Goal: Task Accomplishment & Management: Use online tool/utility

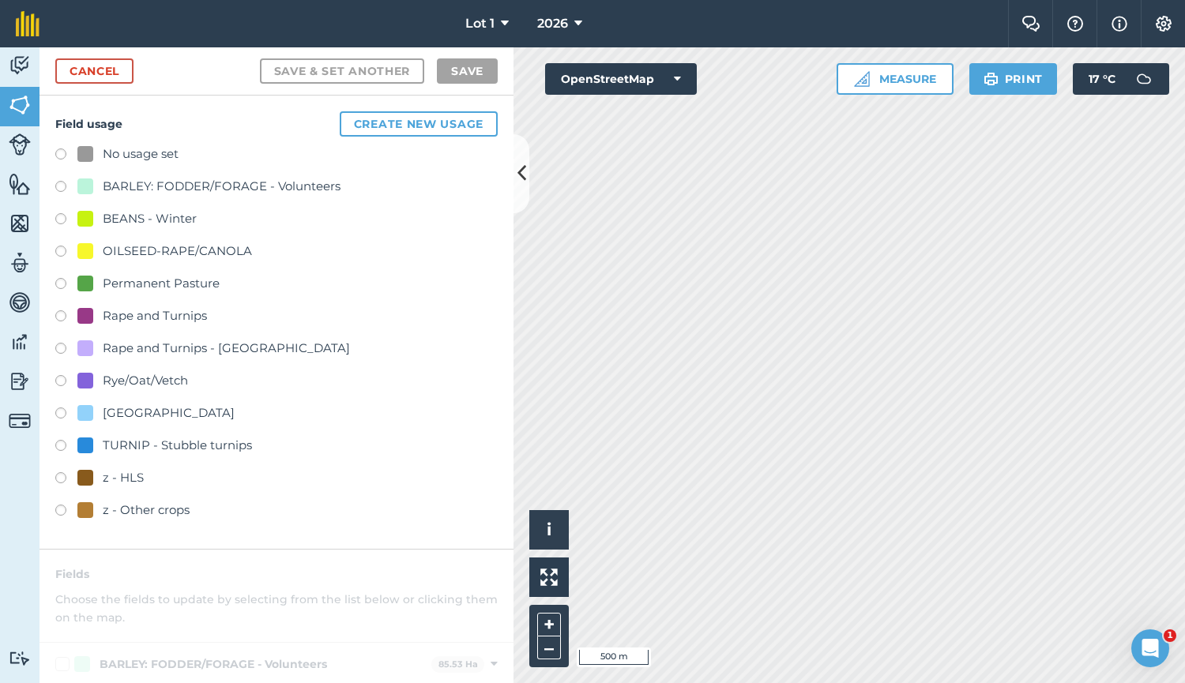
click at [155, 383] on div "Rye/Oat/Vetch" at bounding box center [145, 380] width 85 height 19
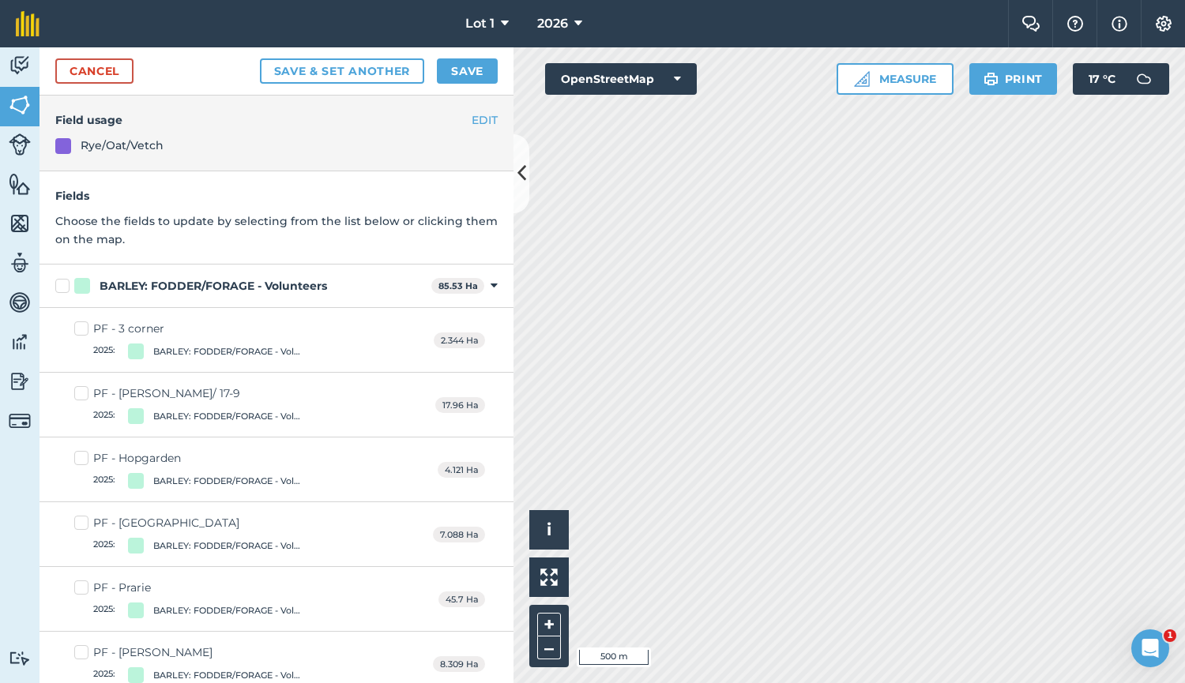
click at [66, 286] on label "BARLEY: FODDER/FORAGE - Volunteers" at bounding box center [240, 286] width 370 height 17
click at [66, 286] on input "BARLEY: FODDER/FORAGE - Volunteers" at bounding box center [60, 283] width 10 height 10
checkbox input "true"
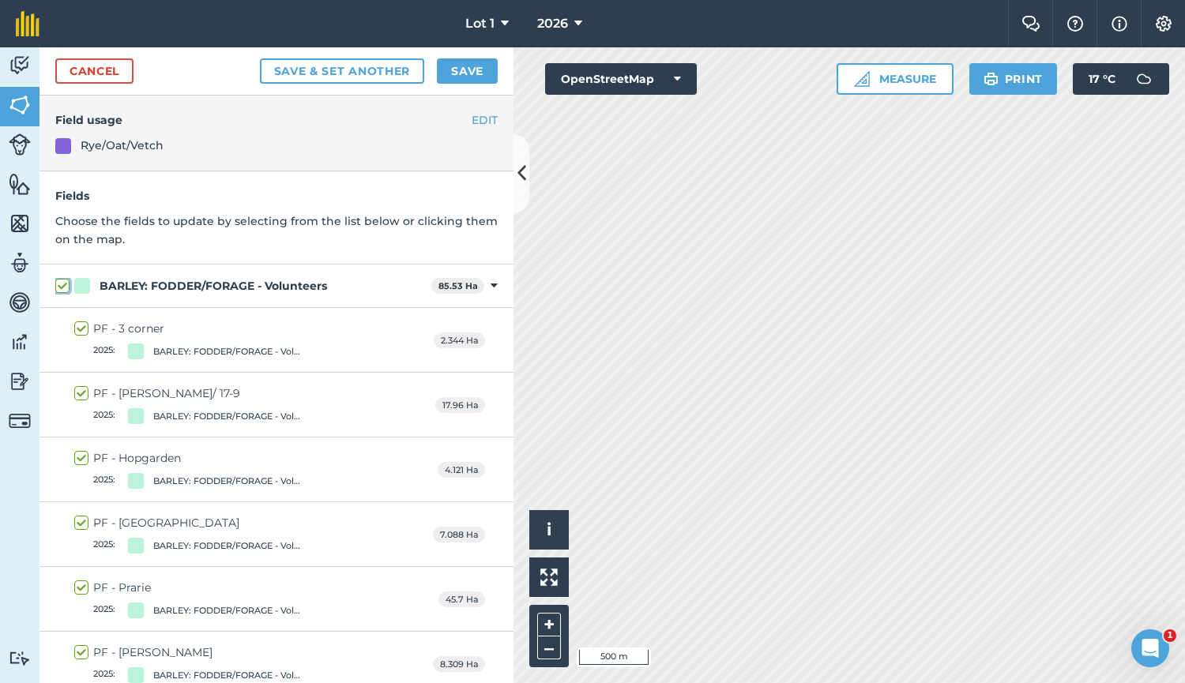
checkbox input "true"
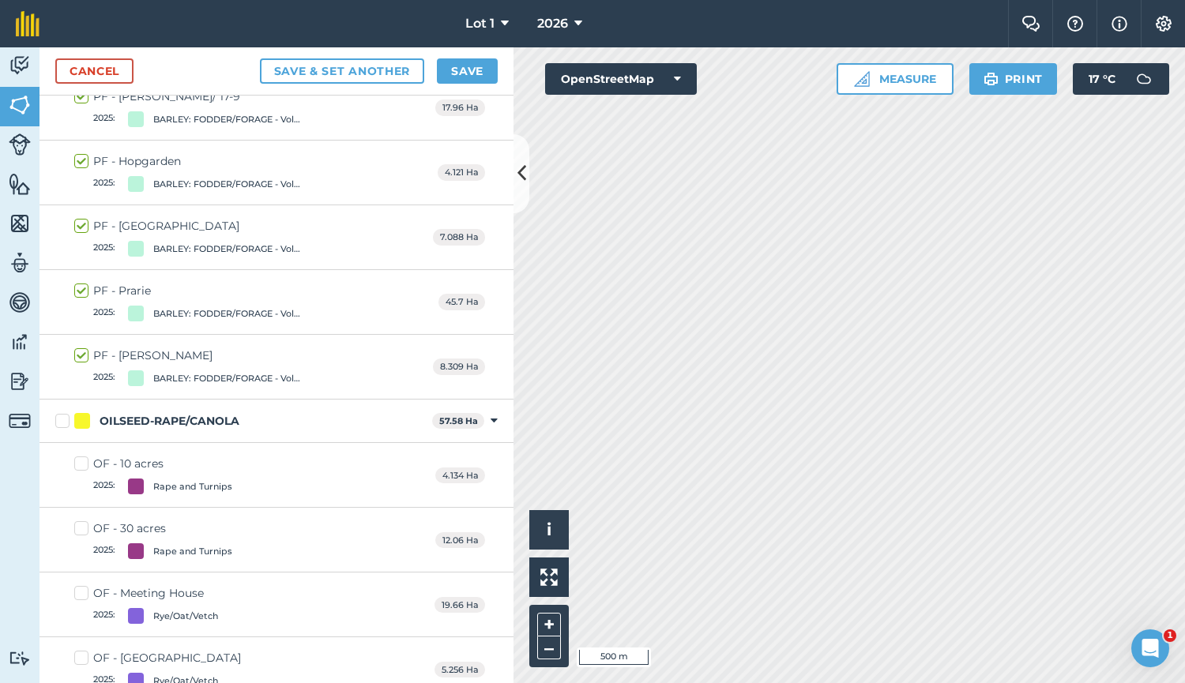
scroll to position [280, 0]
click at [478, 70] on button "Save" at bounding box center [467, 70] width 61 height 25
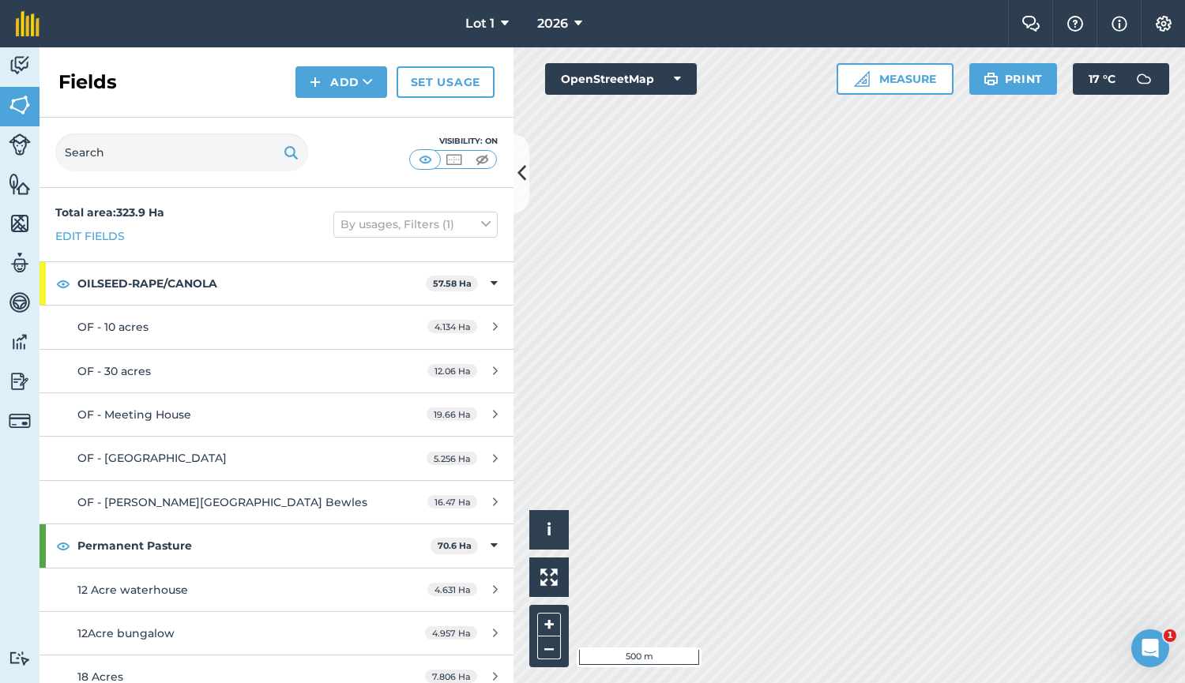
click at [263, 73] on div "Fields Add Set usage" at bounding box center [276, 82] width 474 height 70
click at [494, 29] on span "Lot 1" at bounding box center [479, 23] width 29 height 19
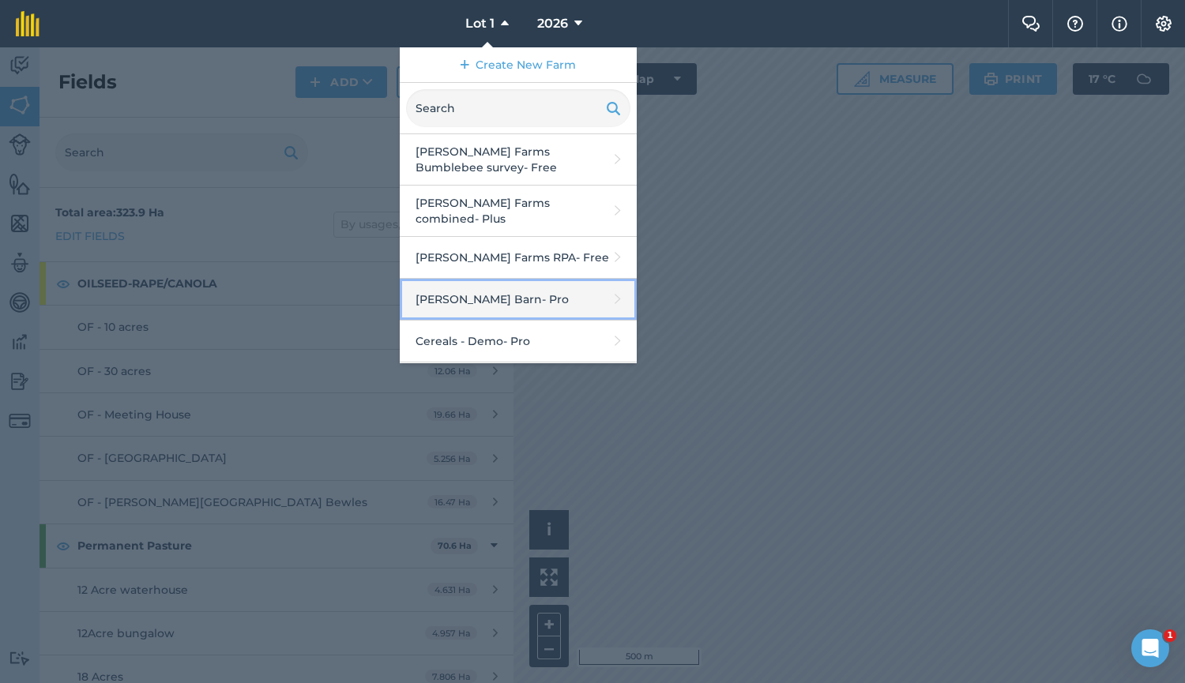
click at [498, 290] on link "[PERSON_NAME] Barn - Pro" at bounding box center [518, 300] width 237 height 42
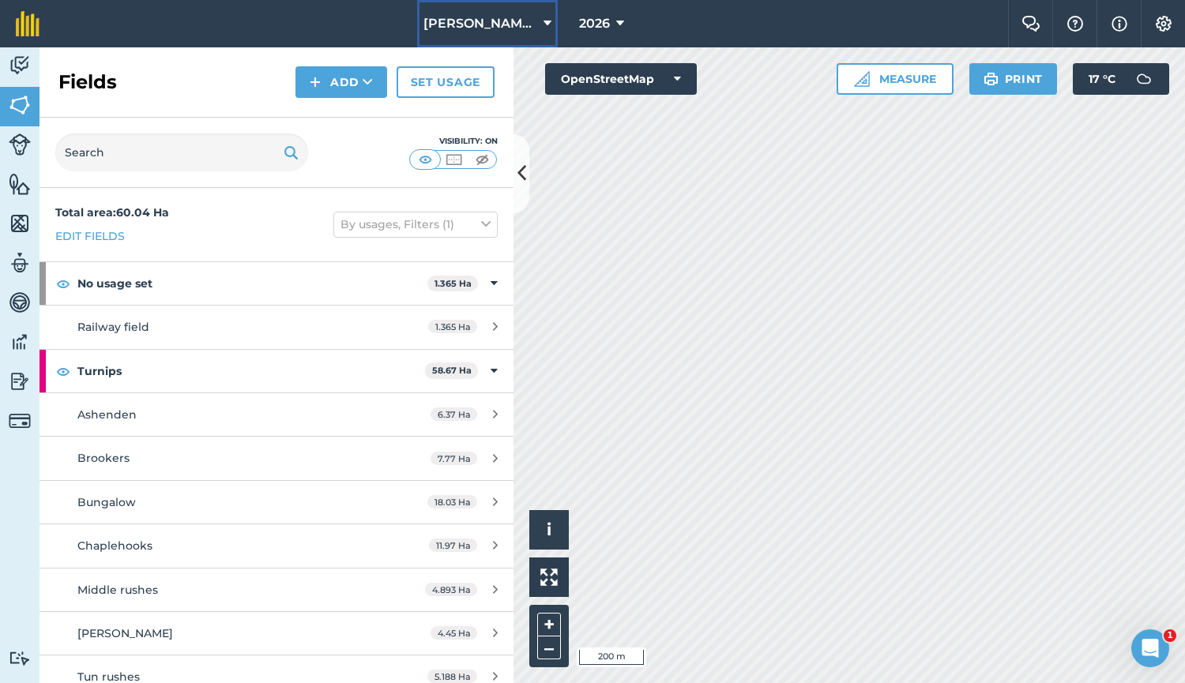
click at [478, 39] on button "[PERSON_NAME] Barn" at bounding box center [487, 23] width 141 height 47
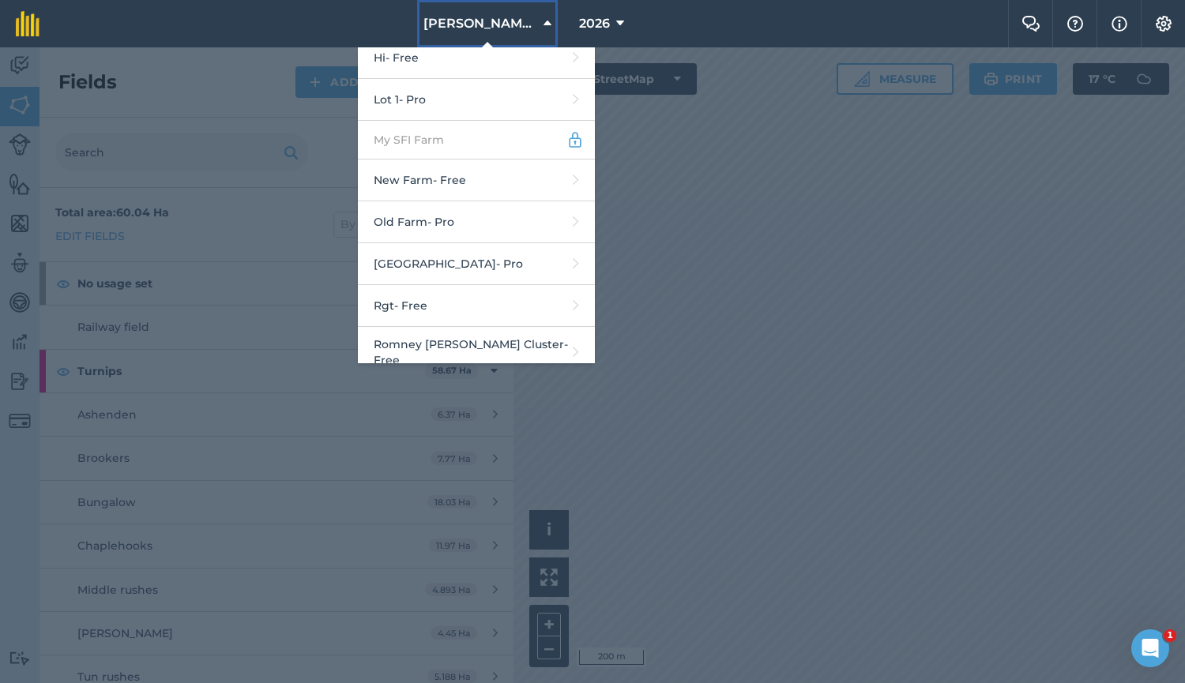
scroll to position [686, 0]
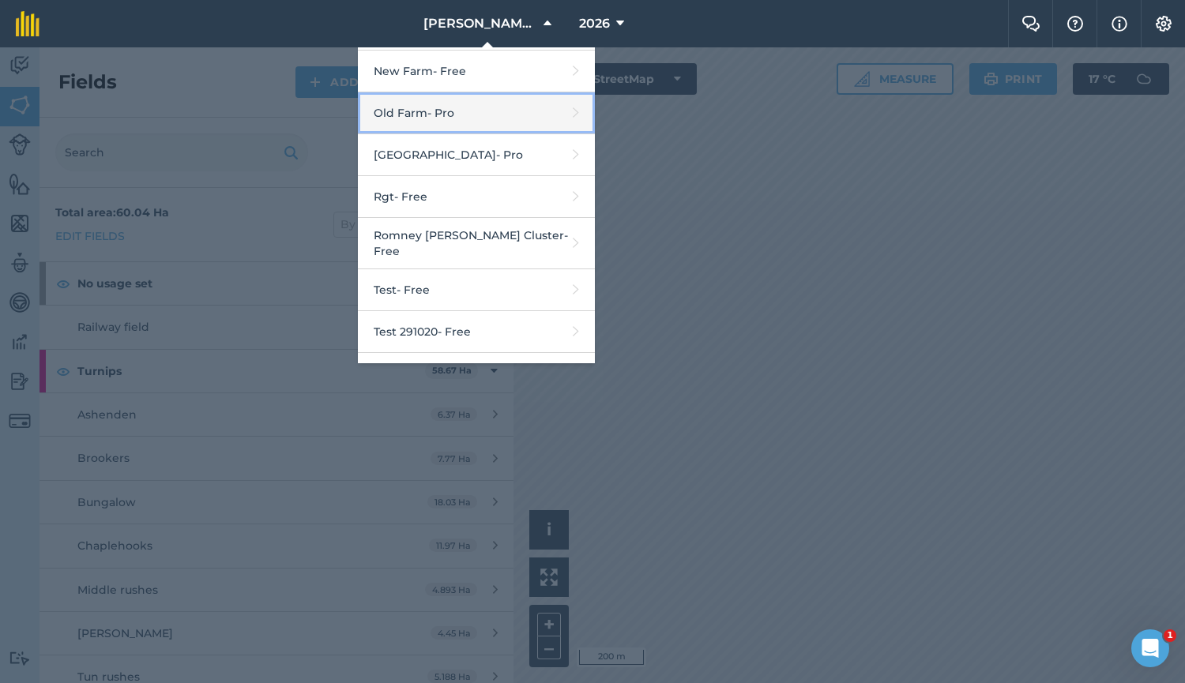
click at [497, 112] on link "Old Farm - Pro" at bounding box center [476, 113] width 237 height 42
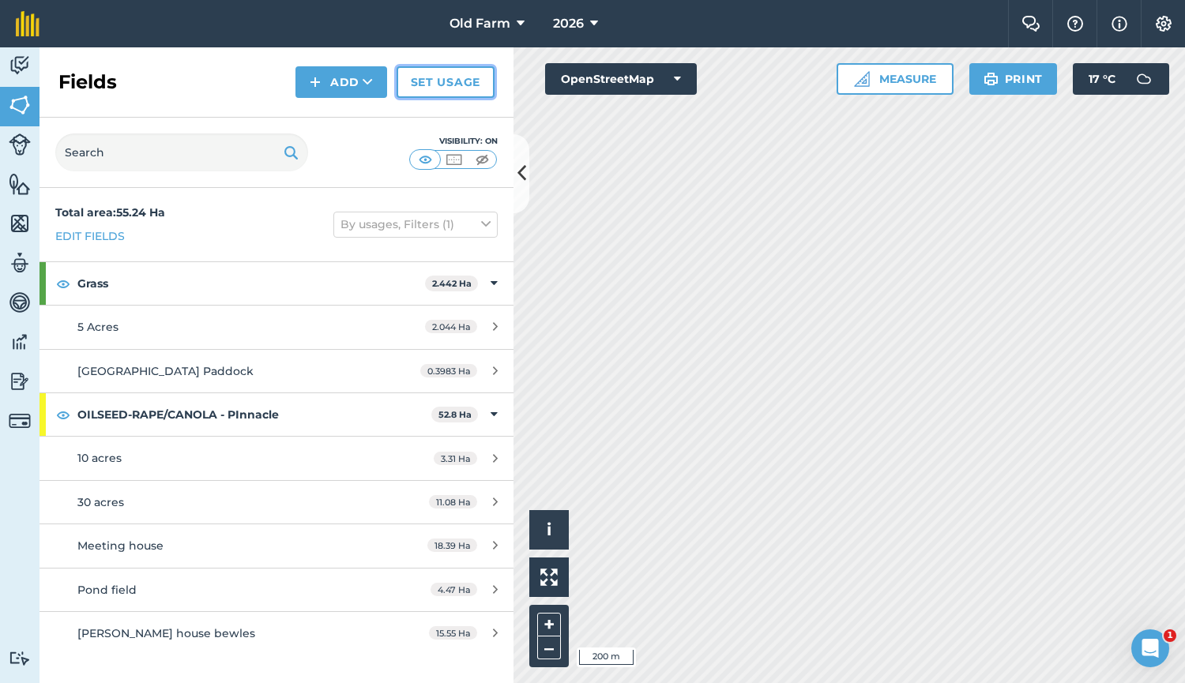
click at [460, 86] on link "Set usage" at bounding box center [445, 82] width 98 height 32
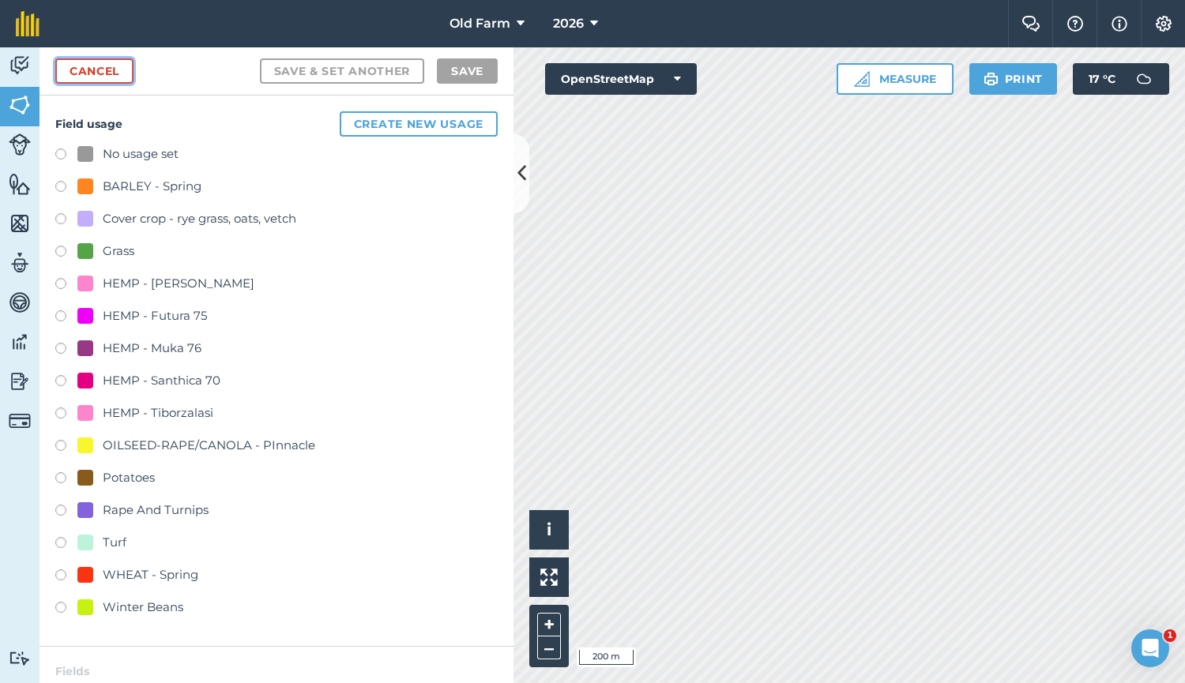
click at [99, 58] on link "Cancel" at bounding box center [94, 70] width 78 height 25
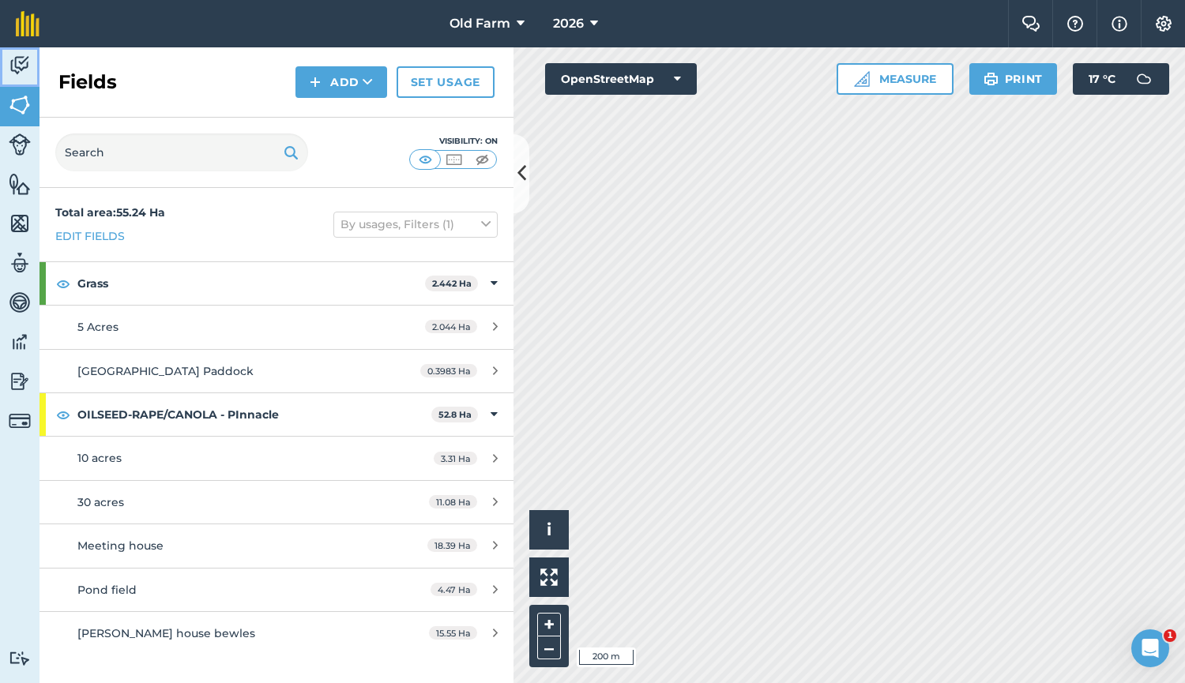
click at [26, 68] on img at bounding box center [20, 66] width 22 height 24
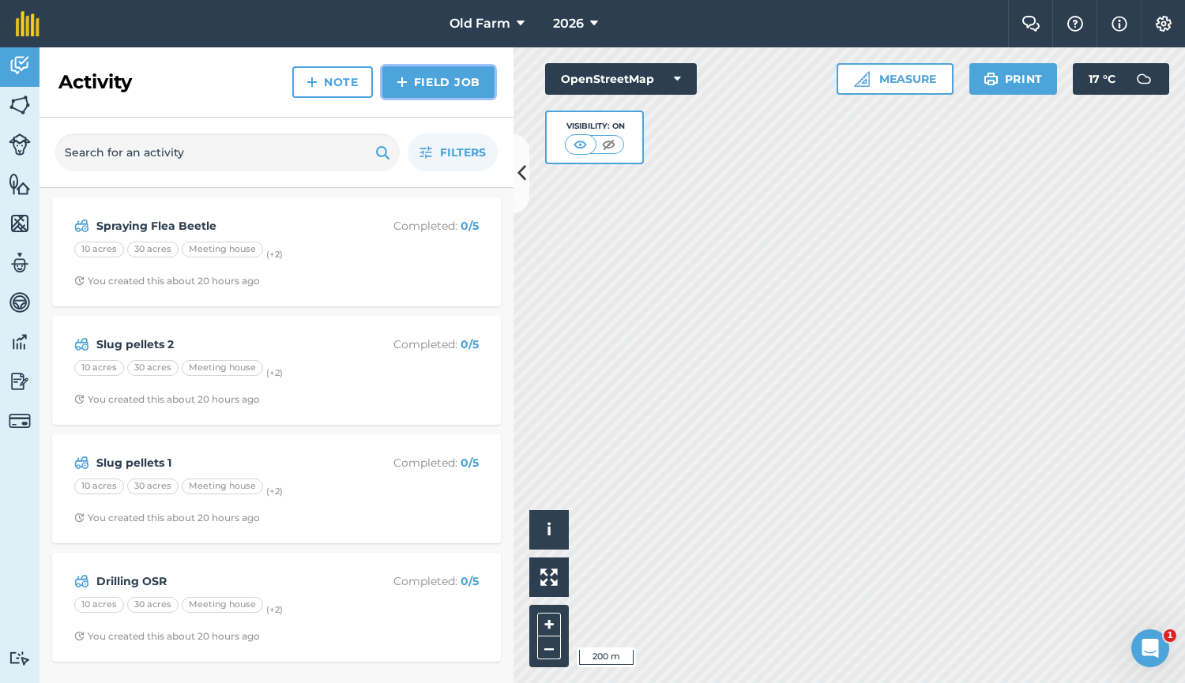
click at [445, 93] on link "Field Job" at bounding box center [438, 82] width 112 height 32
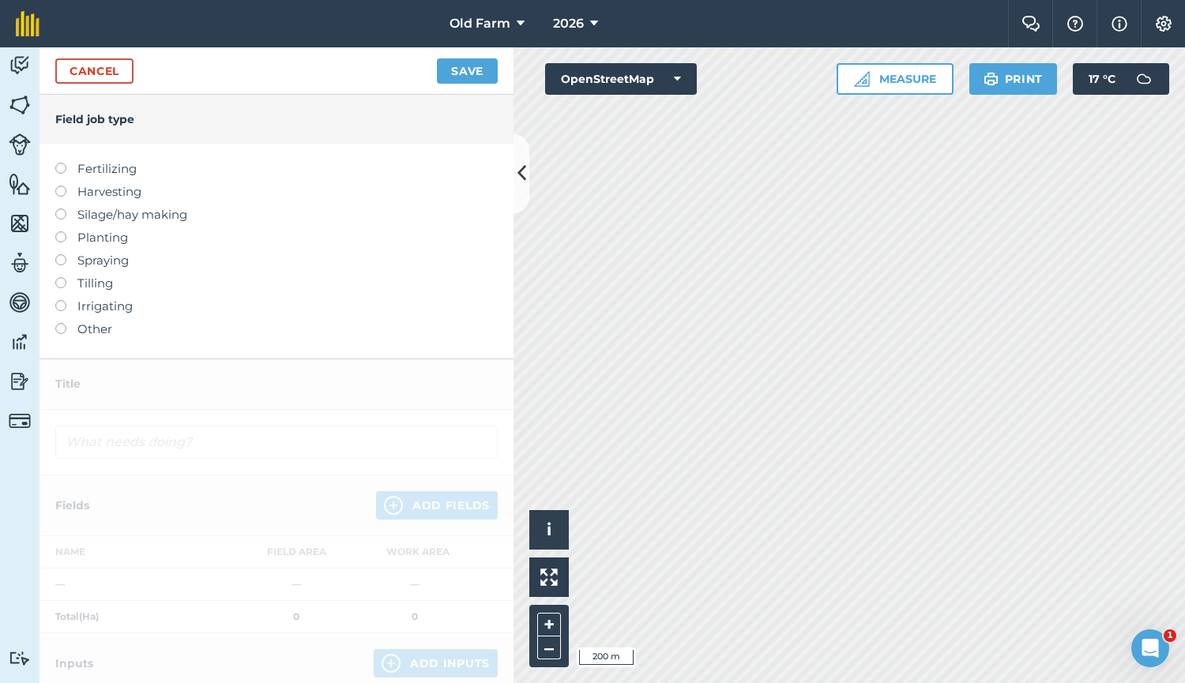
click at [95, 261] on label "Spraying" at bounding box center [276, 260] width 442 height 19
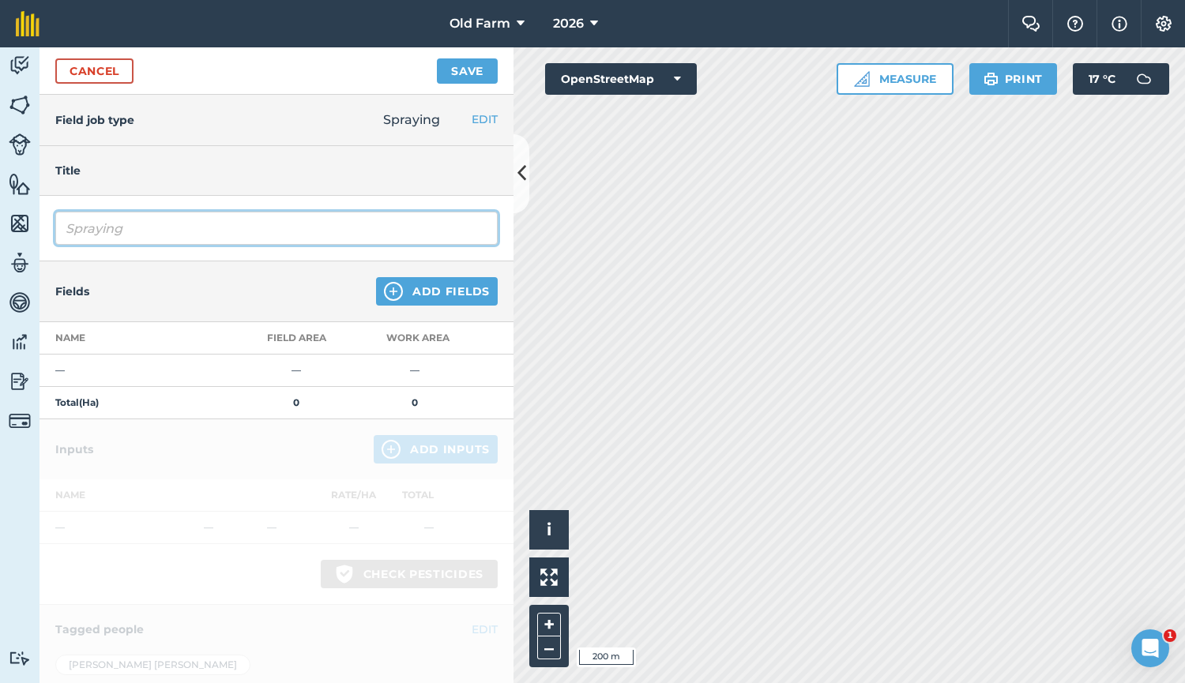
click at [154, 239] on input "Spraying" at bounding box center [276, 228] width 442 height 33
type input "Spraying OSR pre-em"
click at [454, 289] on button "Add Fields" at bounding box center [437, 291] width 122 height 28
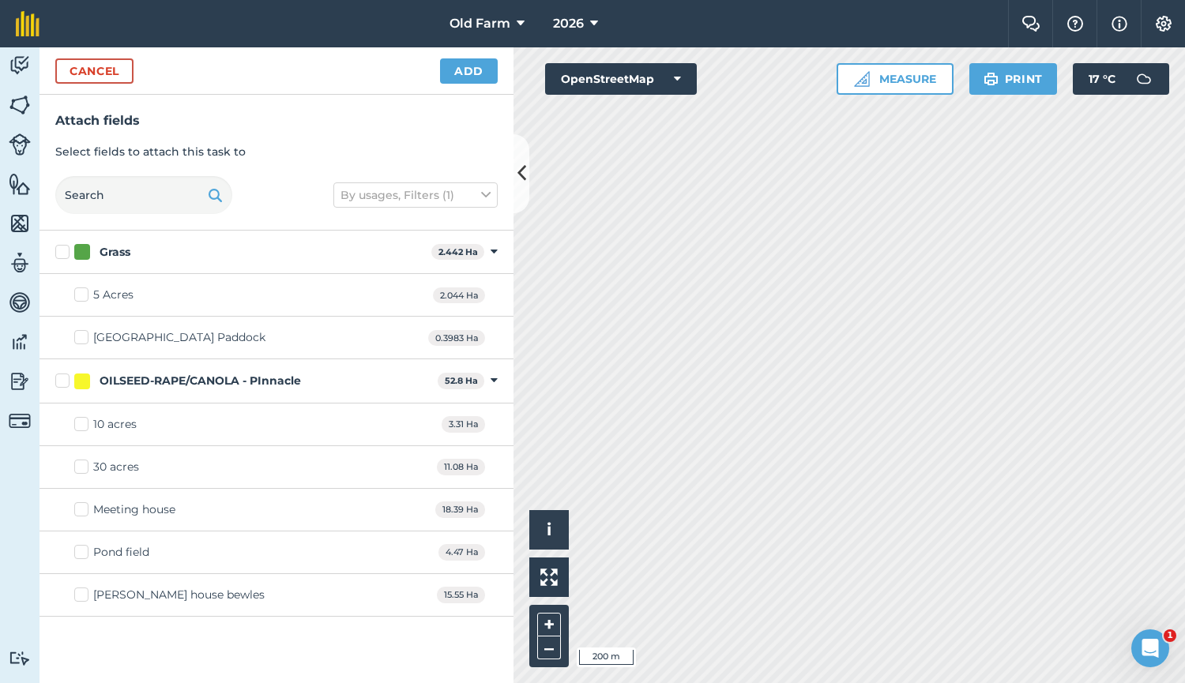
click at [179, 371] on div "OILSEED-RAPE/CANOLA - PInnacle 52.8 Ha Toggle showing OILSEED-RAPE/CANOLA - PIn…" at bounding box center [276, 380] width 474 height 43
click at [175, 381] on div "OILSEED-RAPE/CANOLA - PInnacle" at bounding box center [200, 381] width 201 height 17
click at [66, 381] on input "OILSEED-RAPE/CANOLA - PInnacle" at bounding box center [60, 378] width 10 height 10
checkbox input "true"
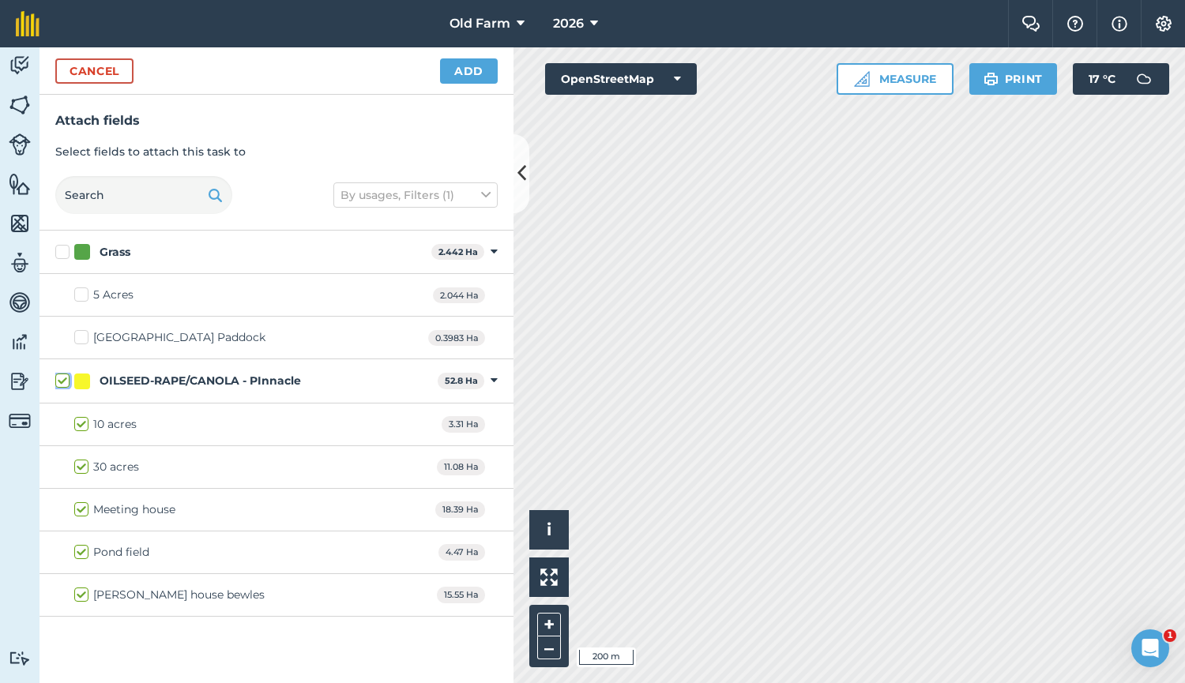
checkbox input "true"
click at [475, 74] on button "Add" at bounding box center [469, 70] width 58 height 25
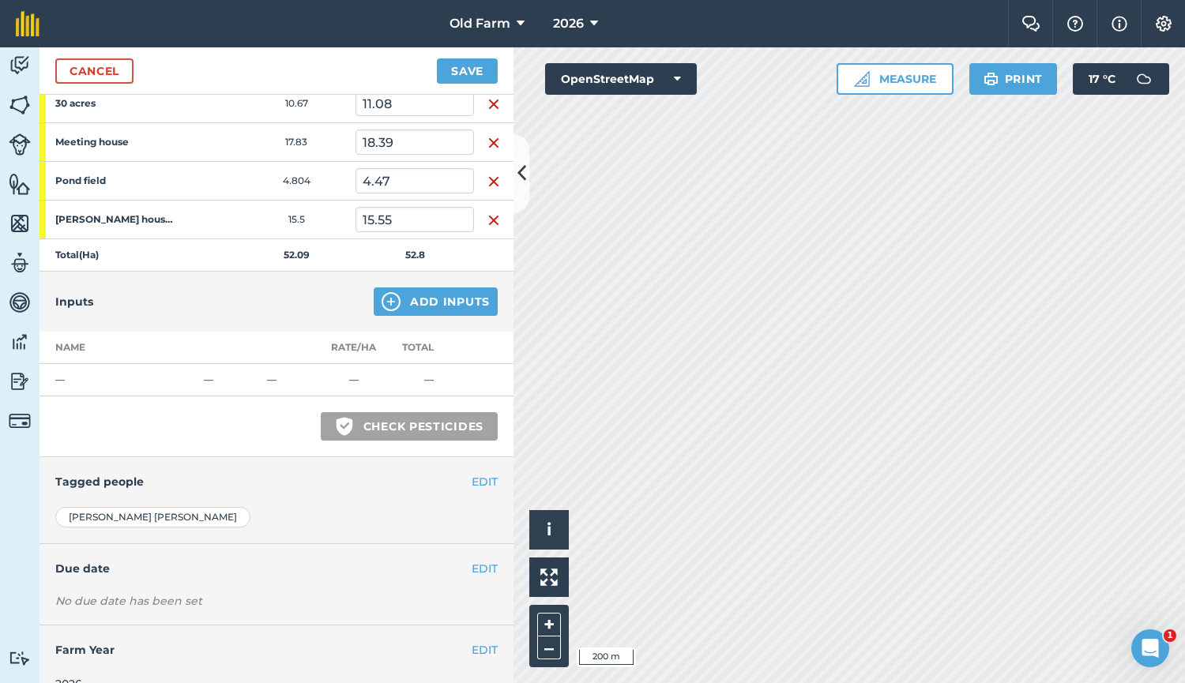
scroll to position [314, 0]
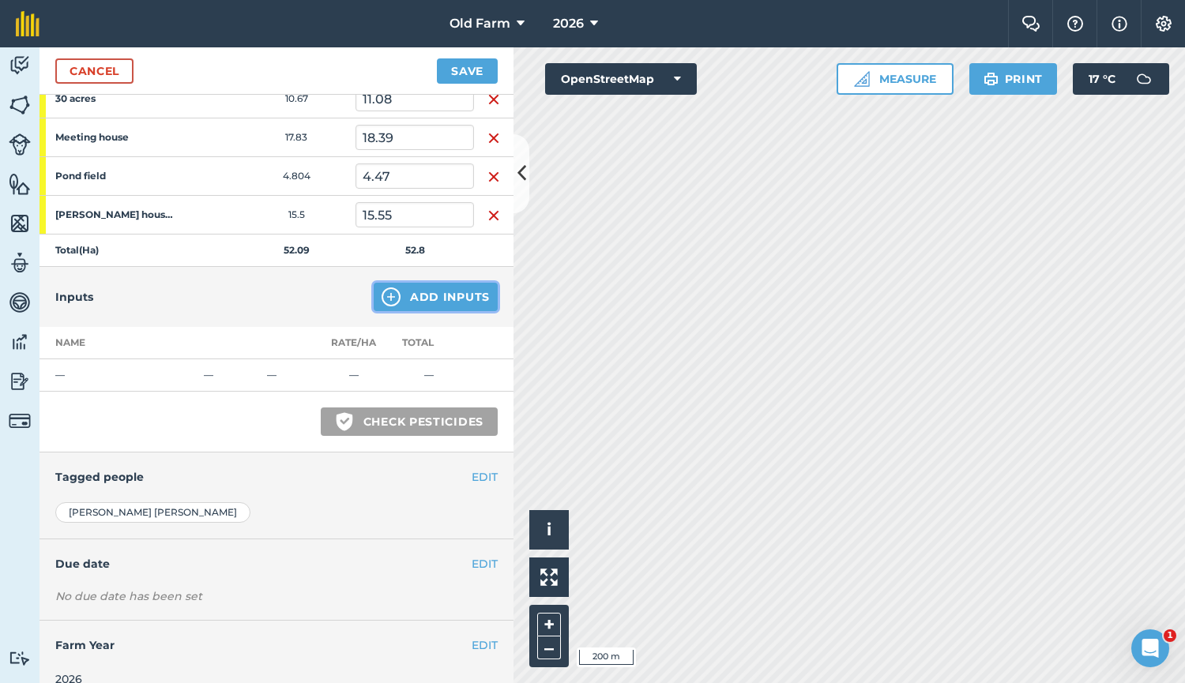
click at [426, 306] on button "Add Inputs" at bounding box center [436, 297] width 124 height 28
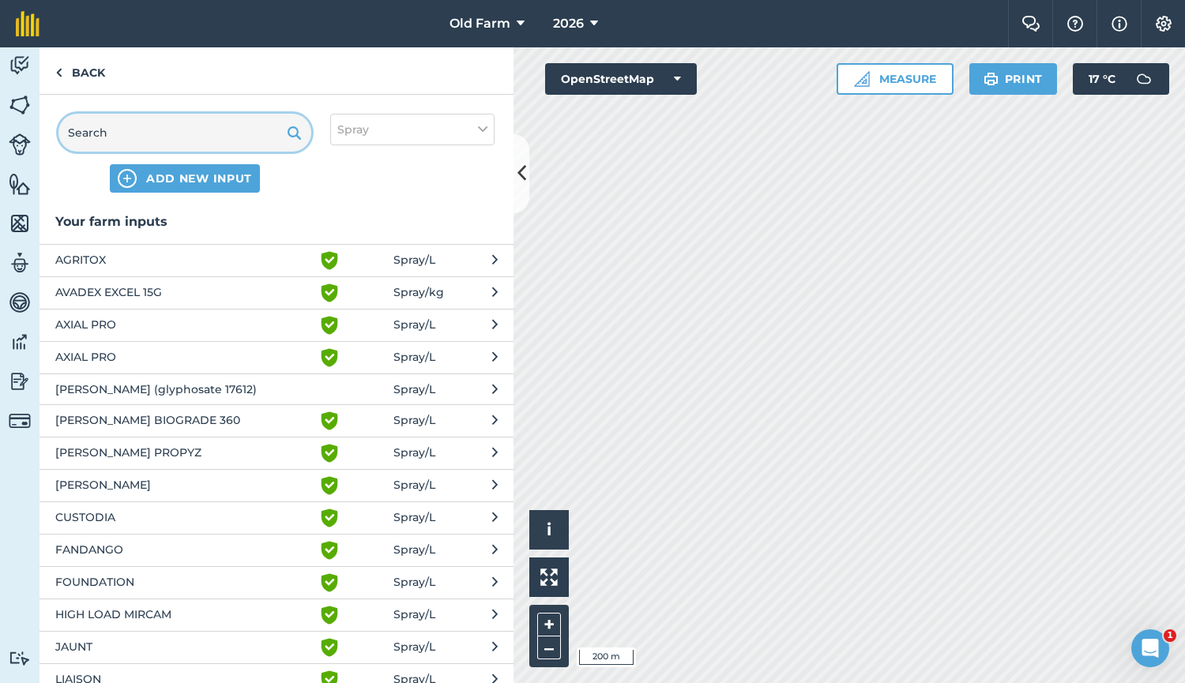
click at [201, 147] on input "text" at bounding box center [184, 133] width 253 height 38
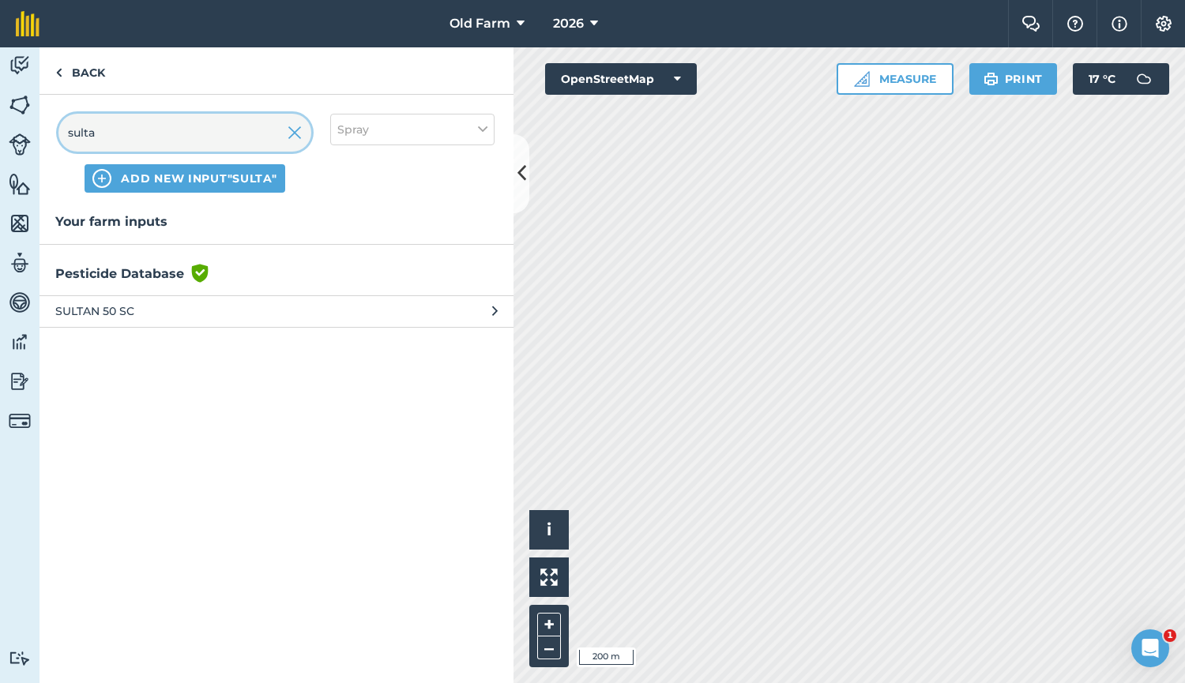
type input "sulta"
click at [173, 317] on span "SULTAN 50 SC" at bounding box center [184, 310] width 258 height 17
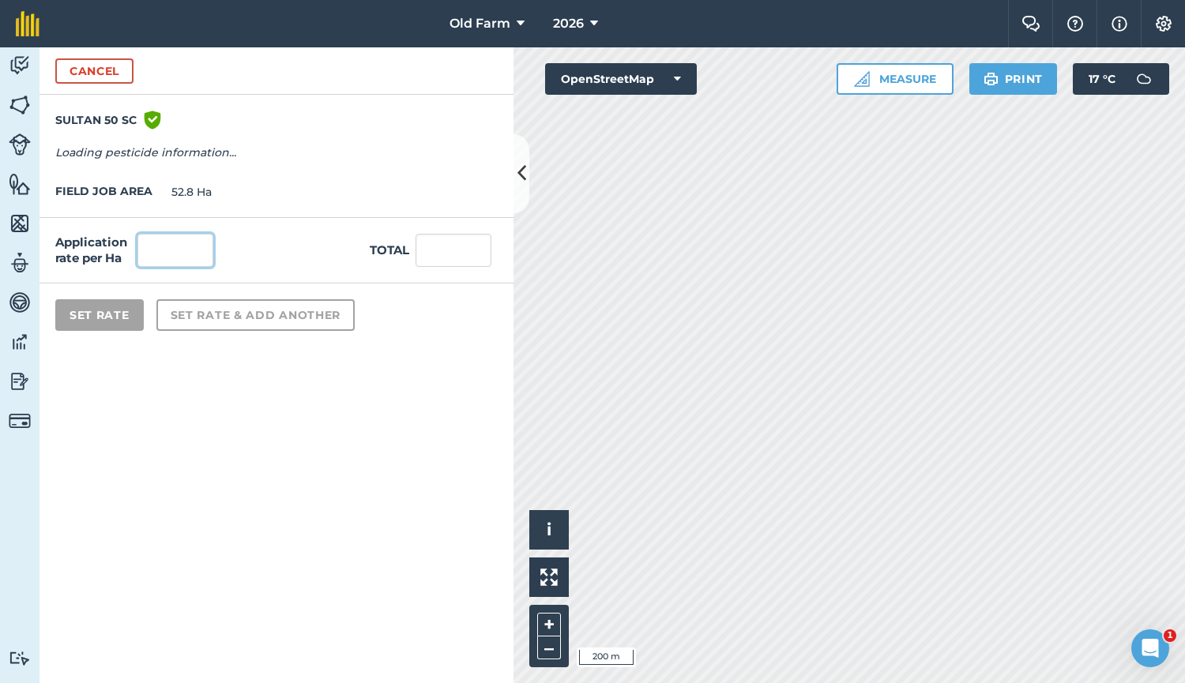
click at [167, 249] on input "text" at bounding box center [175, 250] width 76 height 33
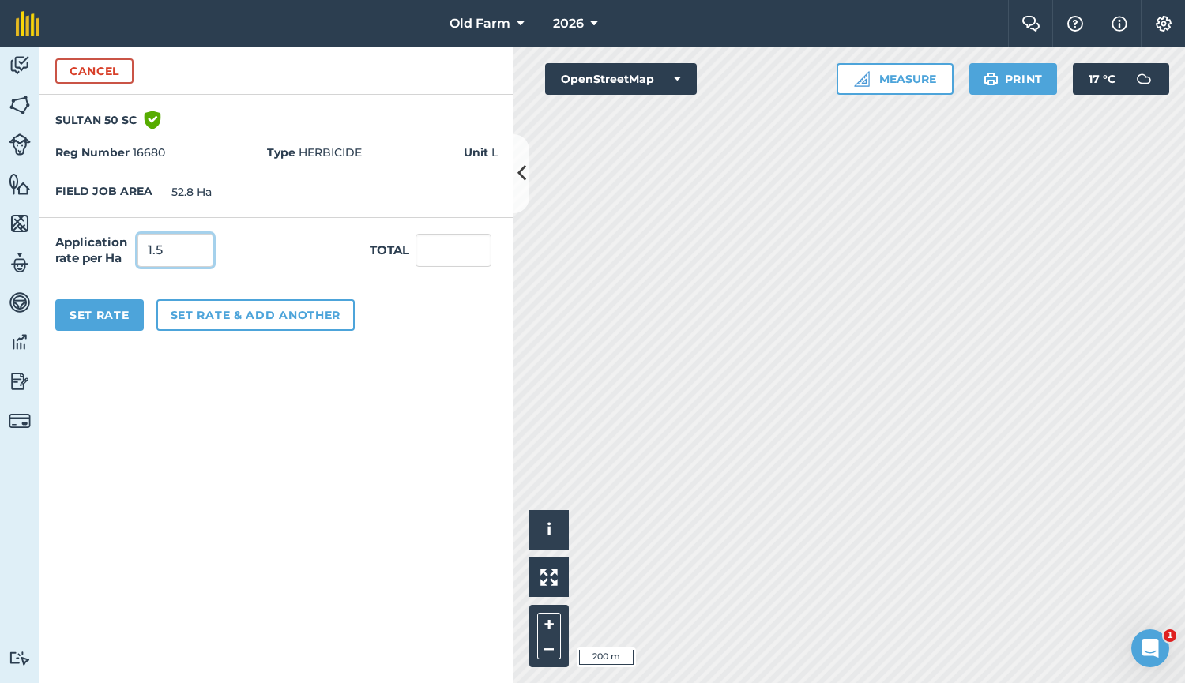
type input "1.5"
type input "79.2"
click at [227, 261] on div "Application rate per Ha 1.5 Total 79.2" at bounding box center [276, 251] width 474 height 66
click at [115, 316] on button "Set Rate" at bounding box center [99, 315] width 88 height 32
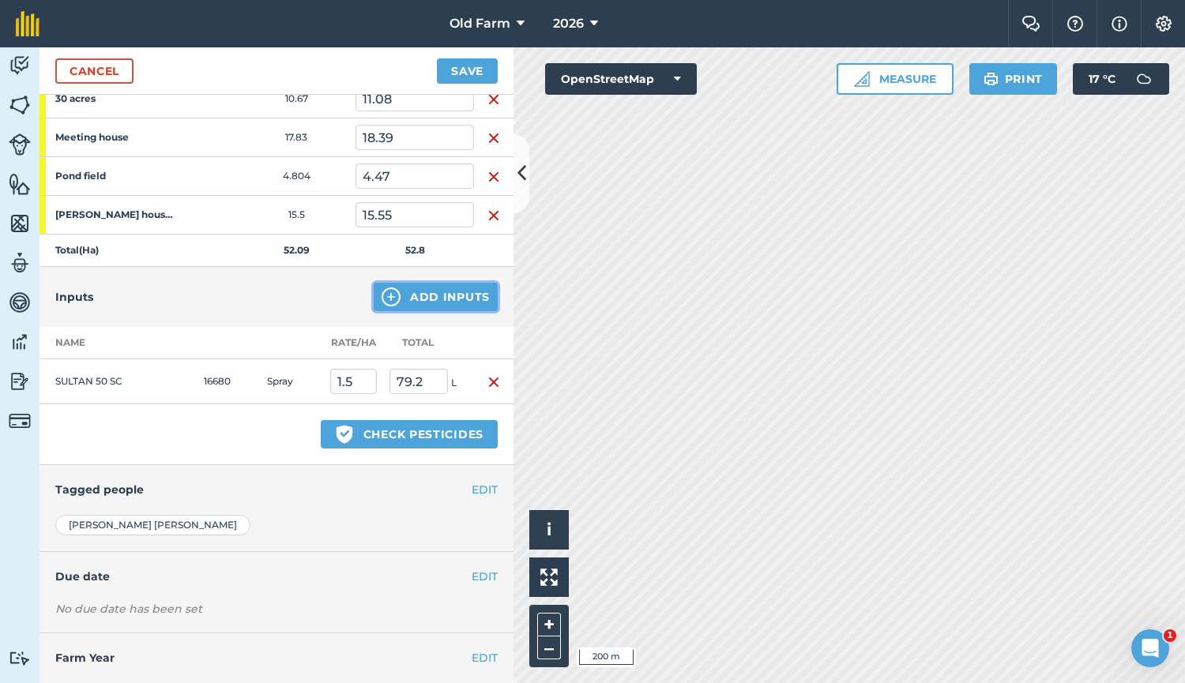
click at [410, 305] on button "Add Inputs" at bounding box center [436, 297] width 124 height 28
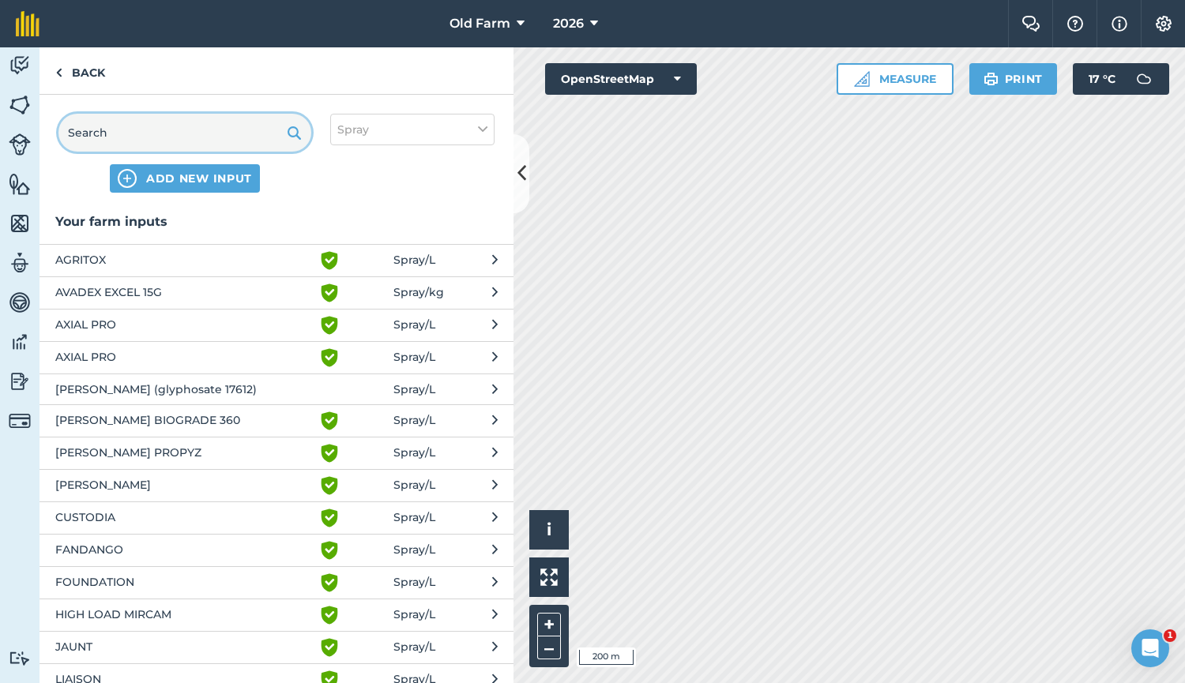
click at [196, 141] on input "text" at bounding box center [184, 133] width 253 height 38
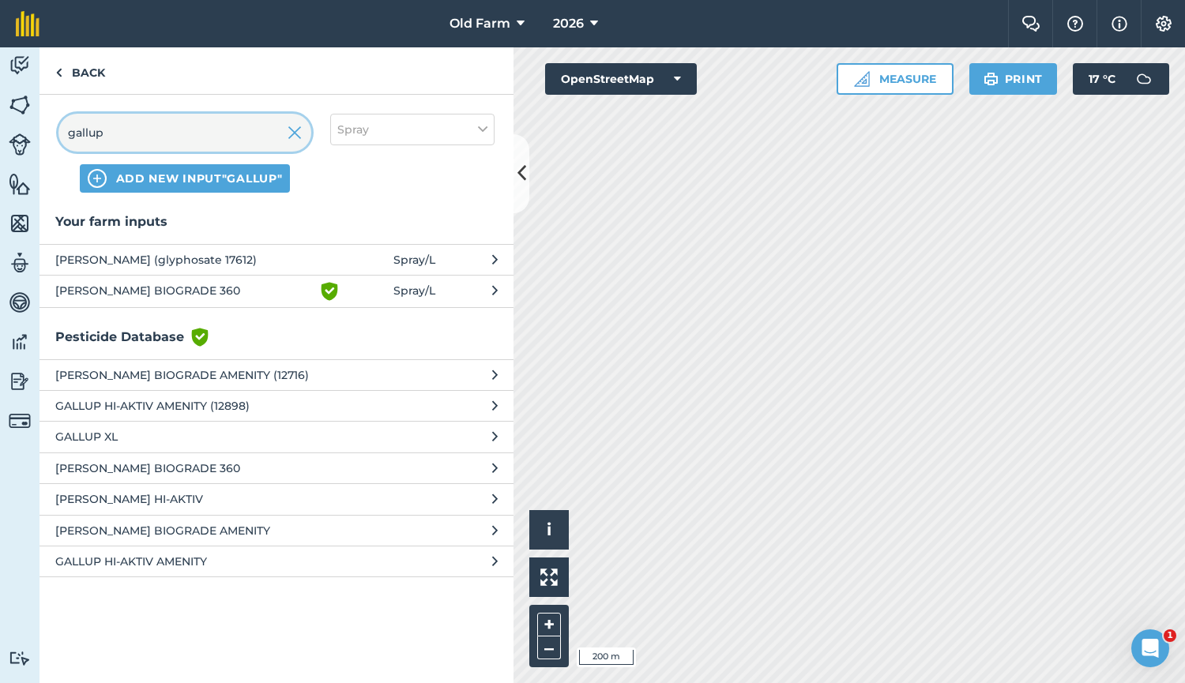
type input "gallup"
click at [210, 445] on span "GALLUP XL" at bounding box center [184, 436] width 258 height 17
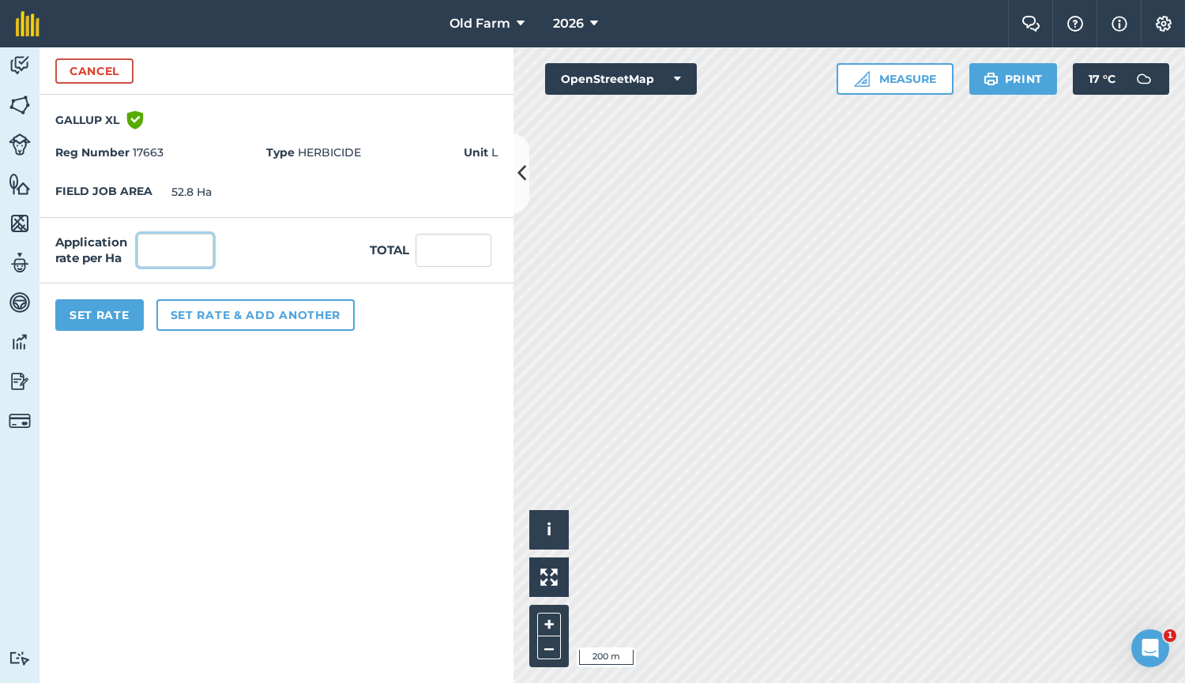
click at [181, 260] on input "text" at bounding box center [175, 250] width 76 height 33
type input "2"
type input "105.6"
click at [97, 321] on button "Set Rate" at bounding box center [99, 315] width 88 height 32
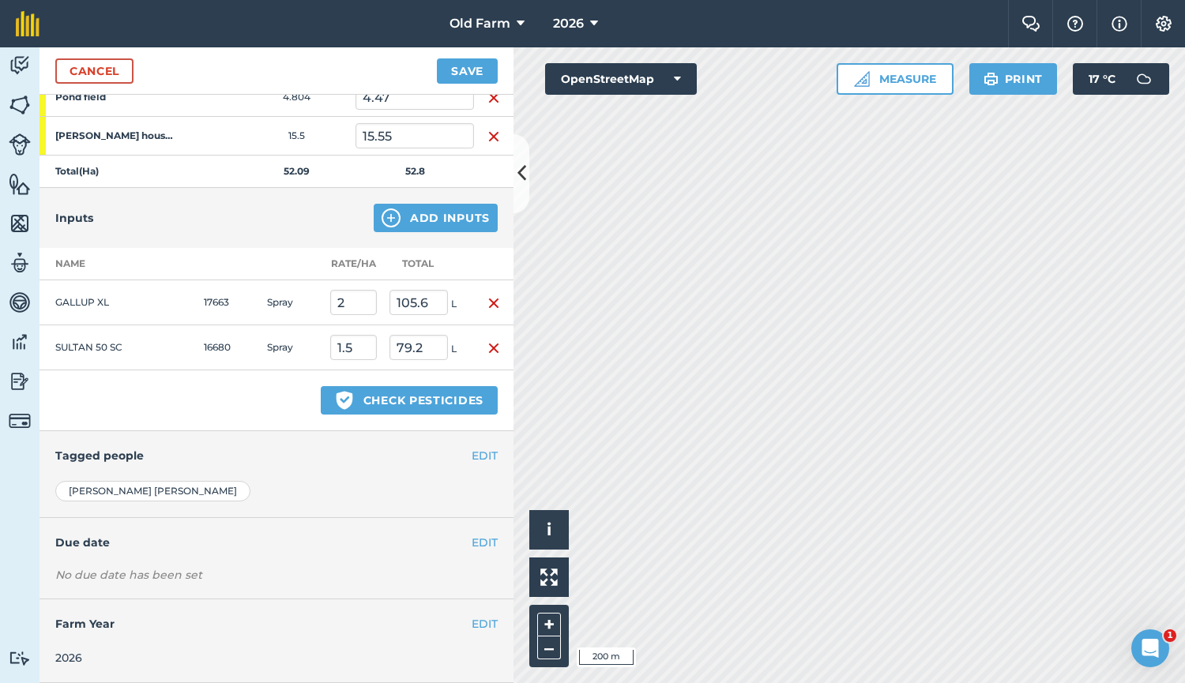
scroll to position [392, 0]
click at [478, 448] on button "EDIT" at bounding box center [484, 456] width 26 height 17
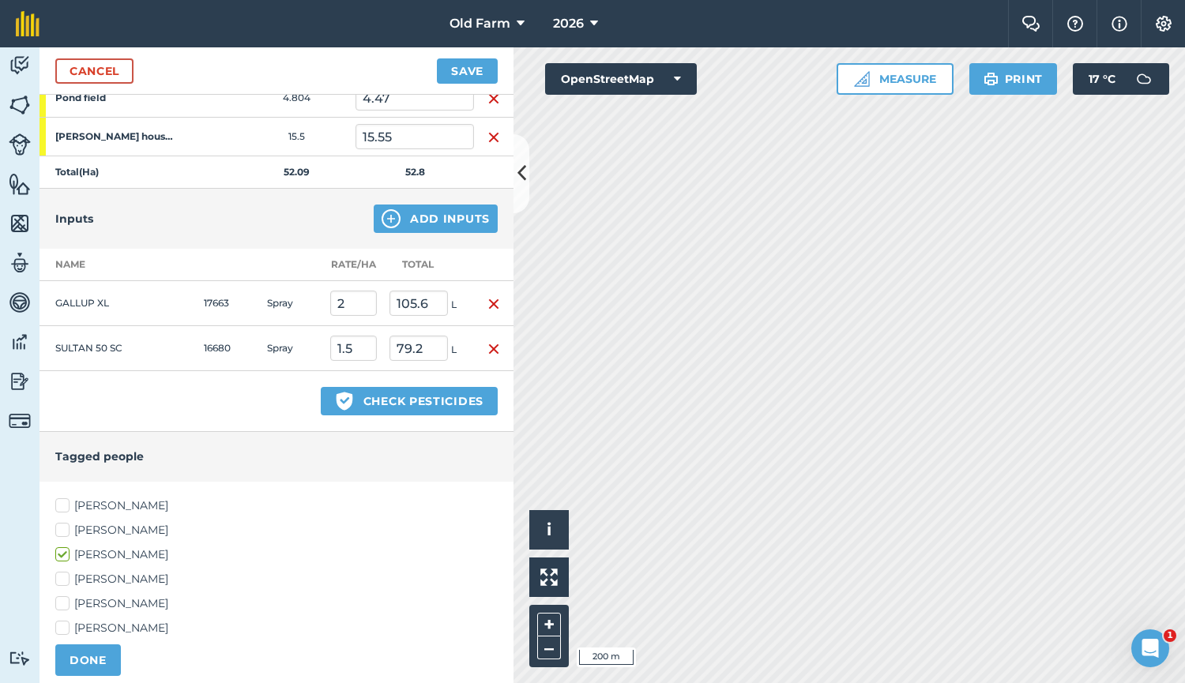
click at [121, 507] on label "[PERSON_NAME]" at bounding box center [276, 506] width 442 height 17
click at [66, 507] on input "[PERSON_NAME]" at bounding box center [60, 503] width 10 height 10
checkbox input "true"
click at [113, 532] on label "[PERSON_NAME]" at bounding box center [276, 530] width 442 height 17
click at [66, 532] on input "[PERSON_NAME]" at bounding box center [60, 527] width 10 height 10
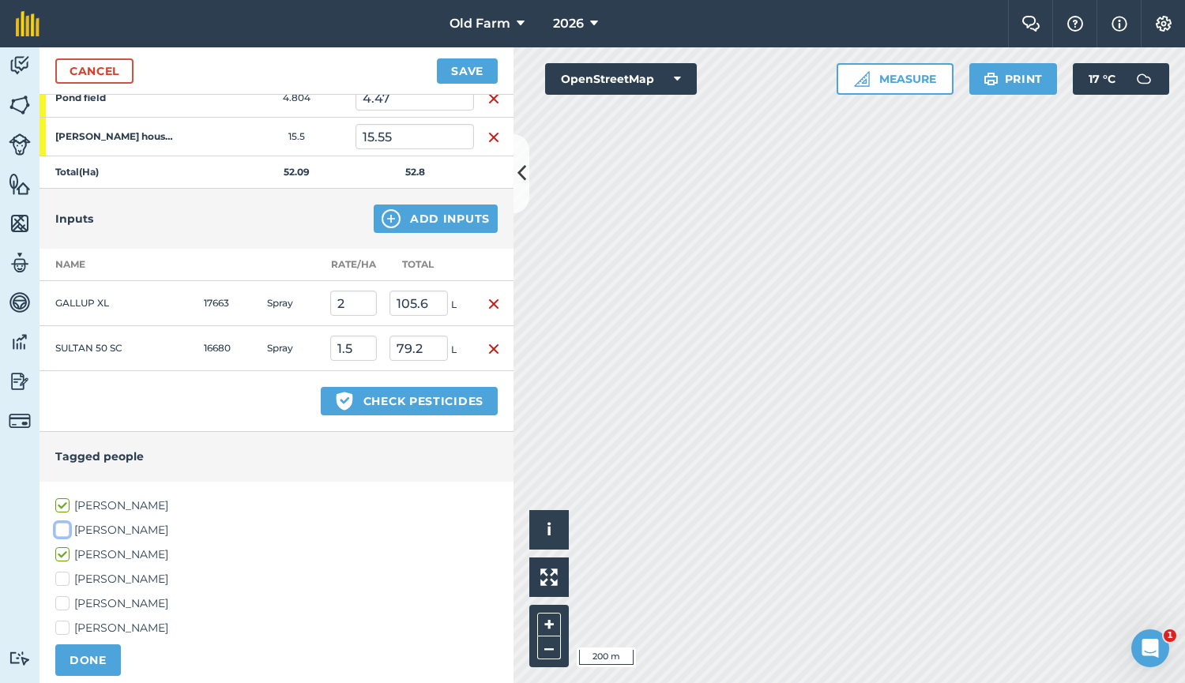
checkbox input "true"
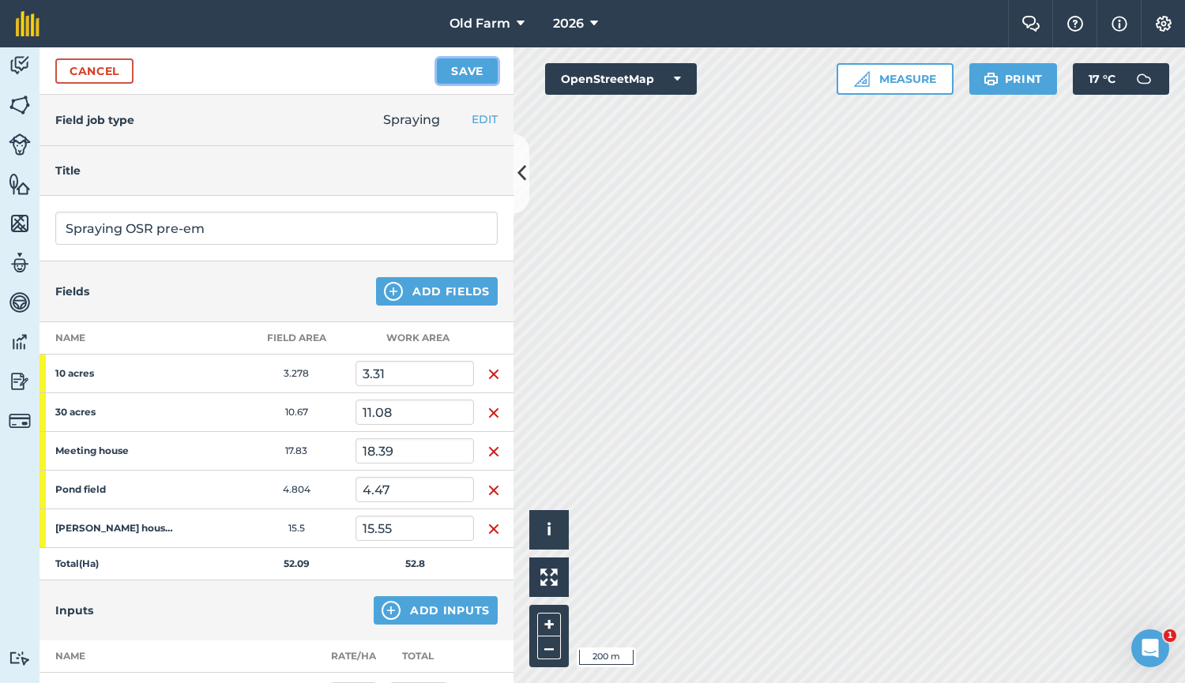
click at [482, 77] on button "Save" at bounding box center [467, 70] width 61 height 25
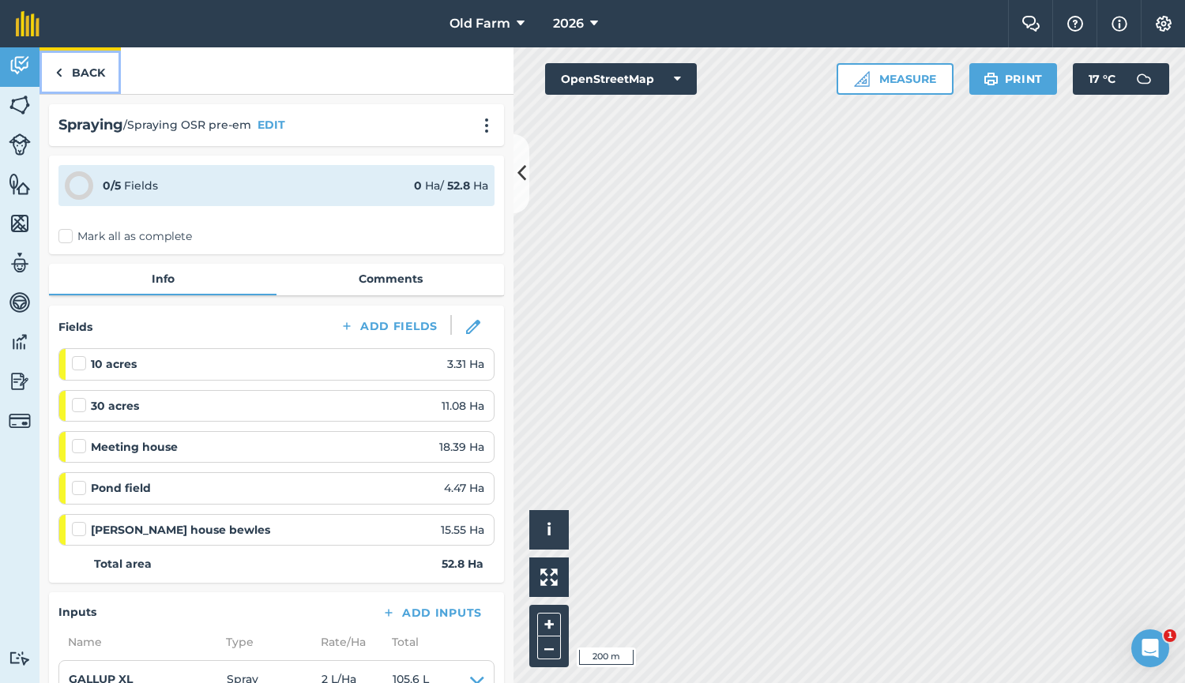
click at [89, 66] on link "Back" at bounding box center [79, 70] width 81 height 47
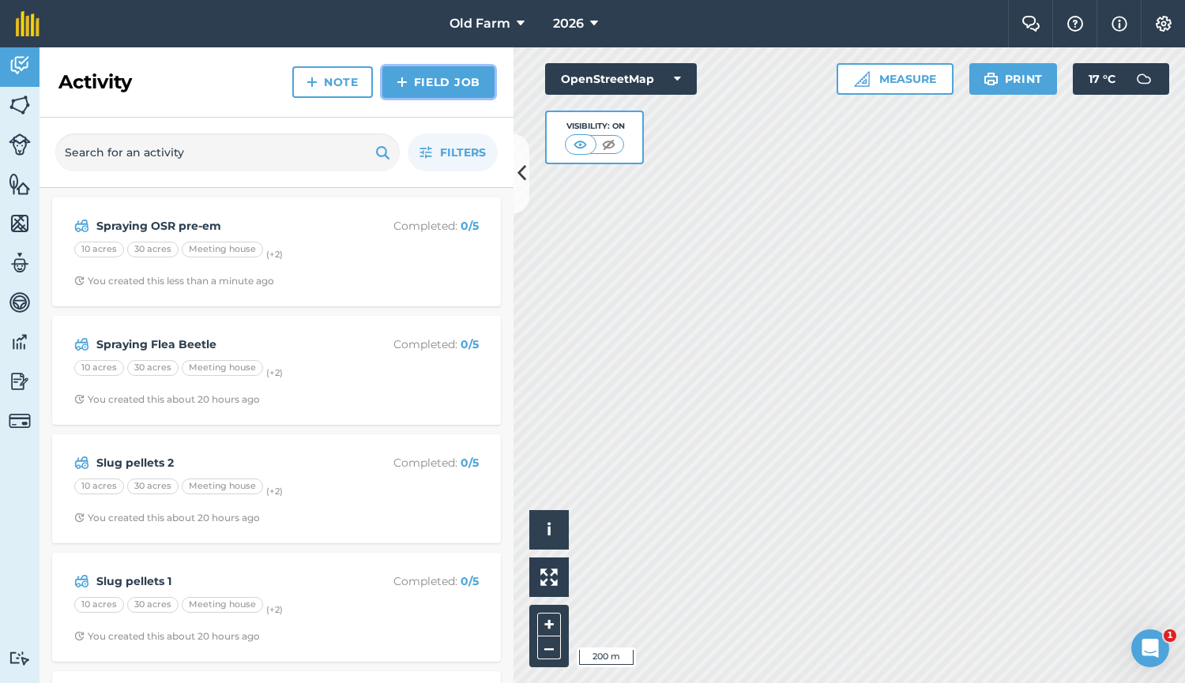
click at [430, 93] on link "Field Job" at bounding box center [438, 82] width 112 height 32
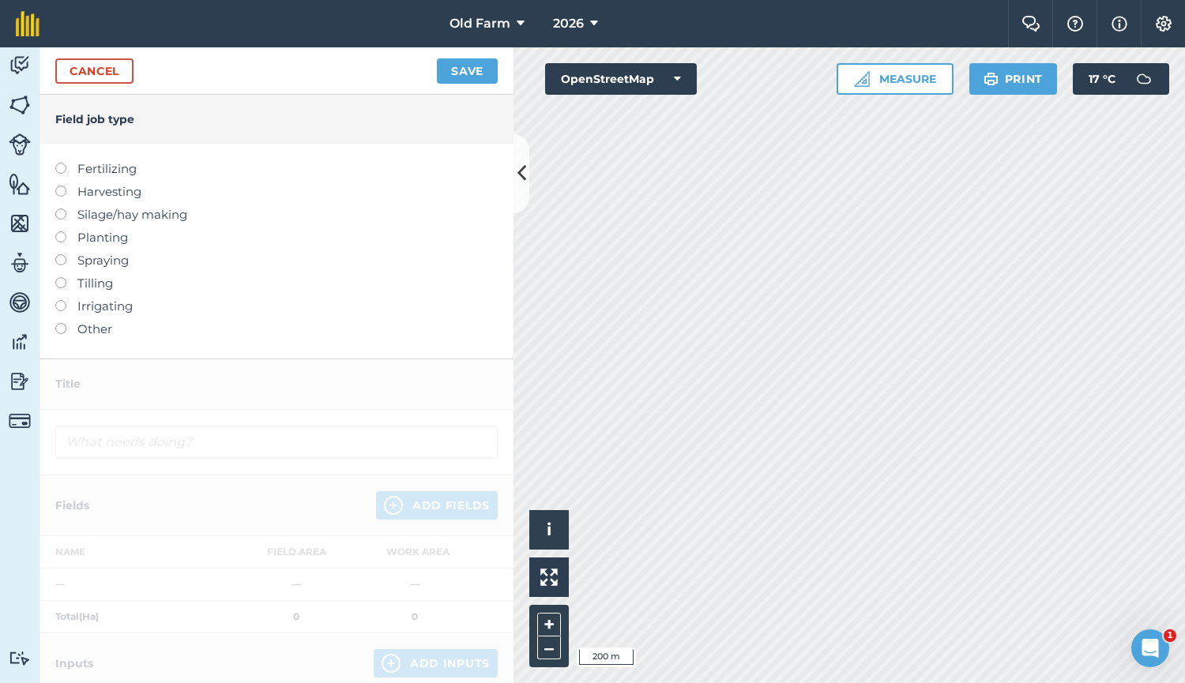
click at [104, 264] on label "Spraying" at bounding box center [276, 260] width 442 height 19
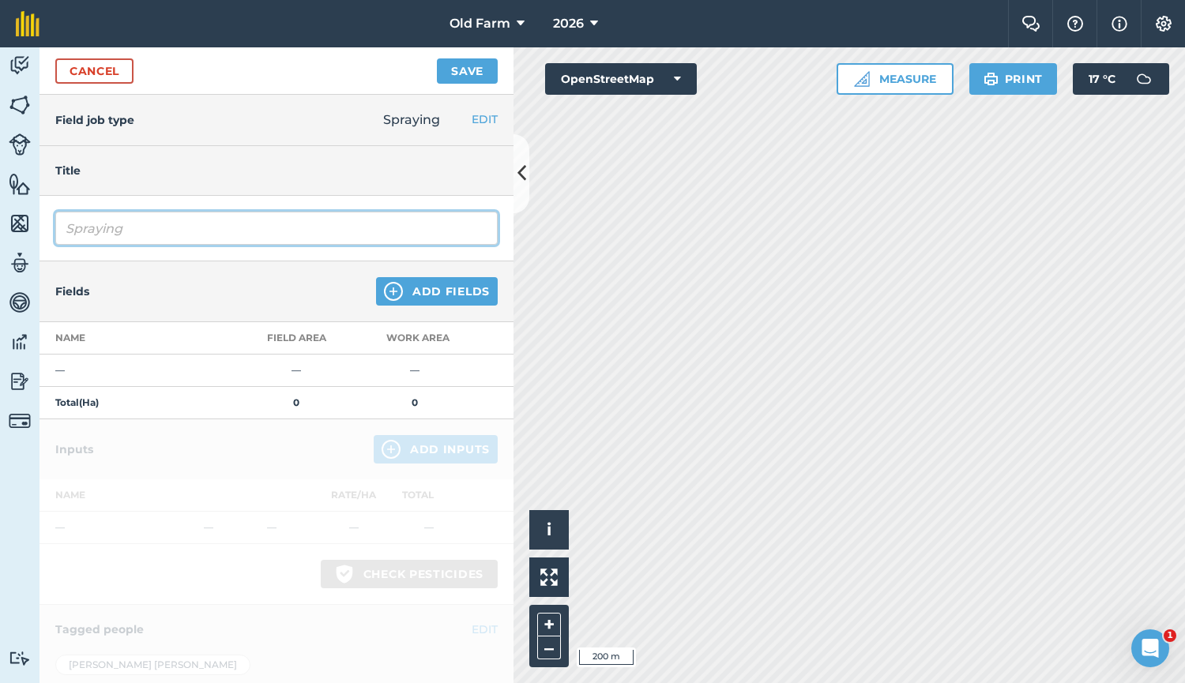
click at [171, 228] on input "Spraying" at bounding box center [276, 228] width 442 height 33
type input "Spraying volunteers"
click at [441, 291] on button "Add Fields" at bounding box center [437, 291] width 122 height 28
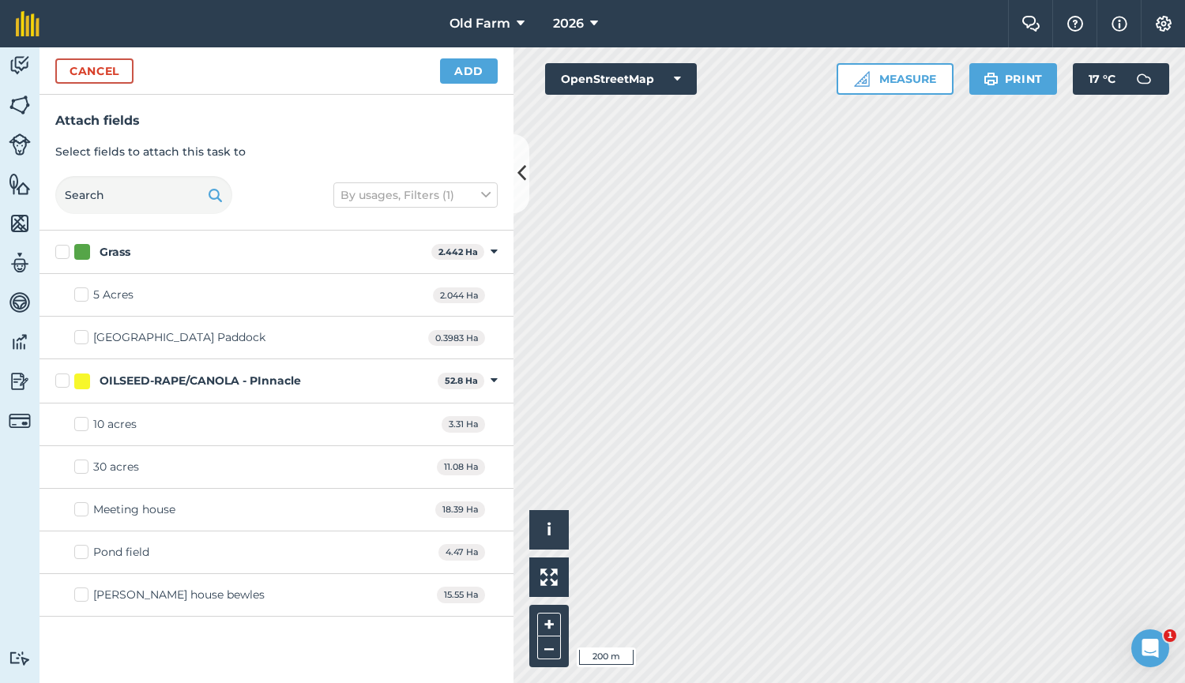
click at [141, 378] on div "OILSEED-RAPE/CANOLA - PInnacle" at bounding box center [200, 381] width 201 height 17
click at [66, 378] on input "OILSEED-RAPE/CANOLA - PInnacle" at bounding box center [60, 378] width 10 height 10
checkbox input "true"
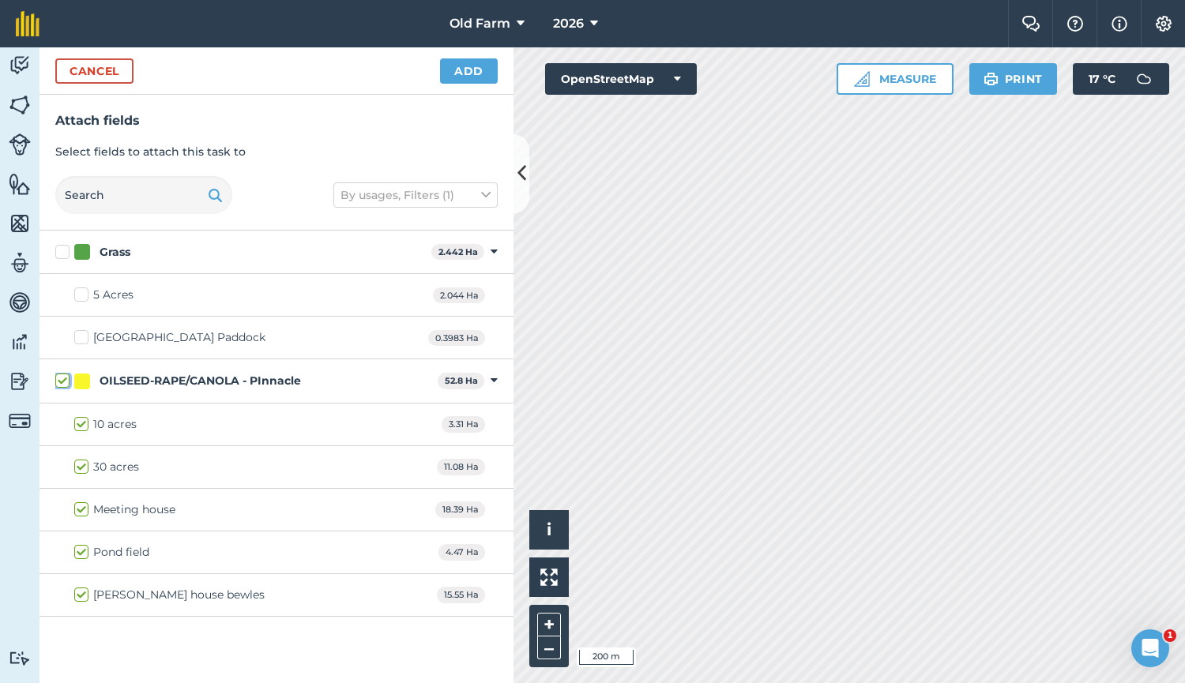
checkbox input "true"
click at [464, 81] on button "Add" at bounding box center [469, 70] width 58 height 25
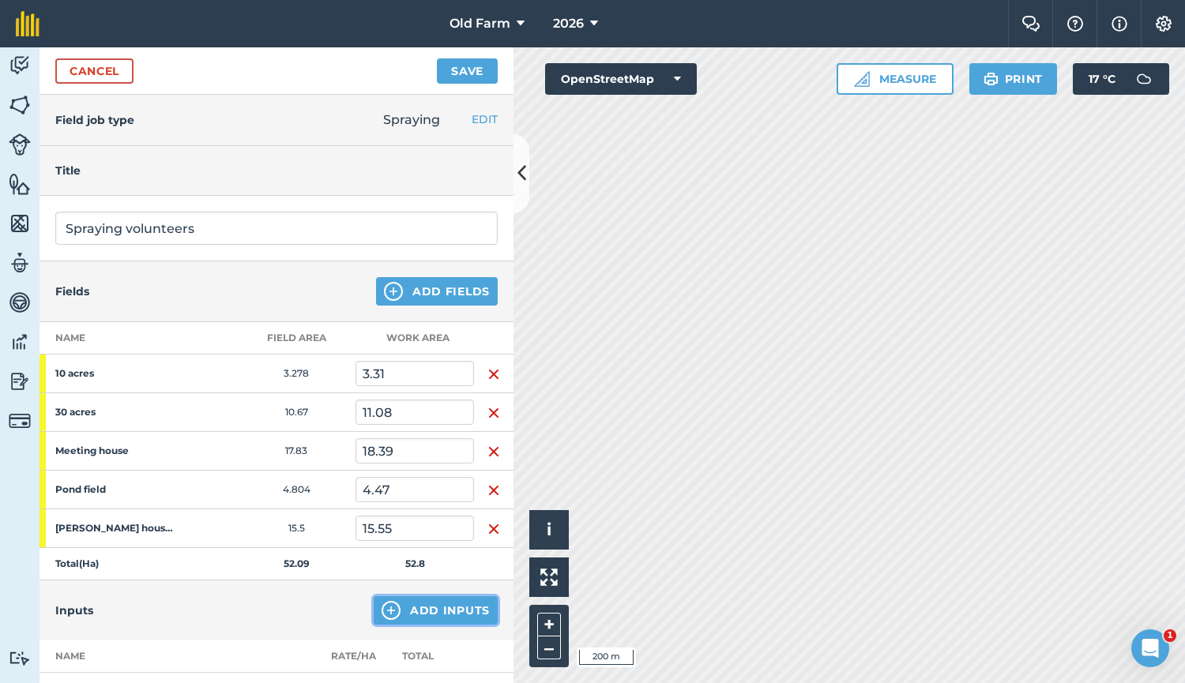
click at [412, 609] on button "Add Inputs" at bounding box center [436, 610] width 124 height 28
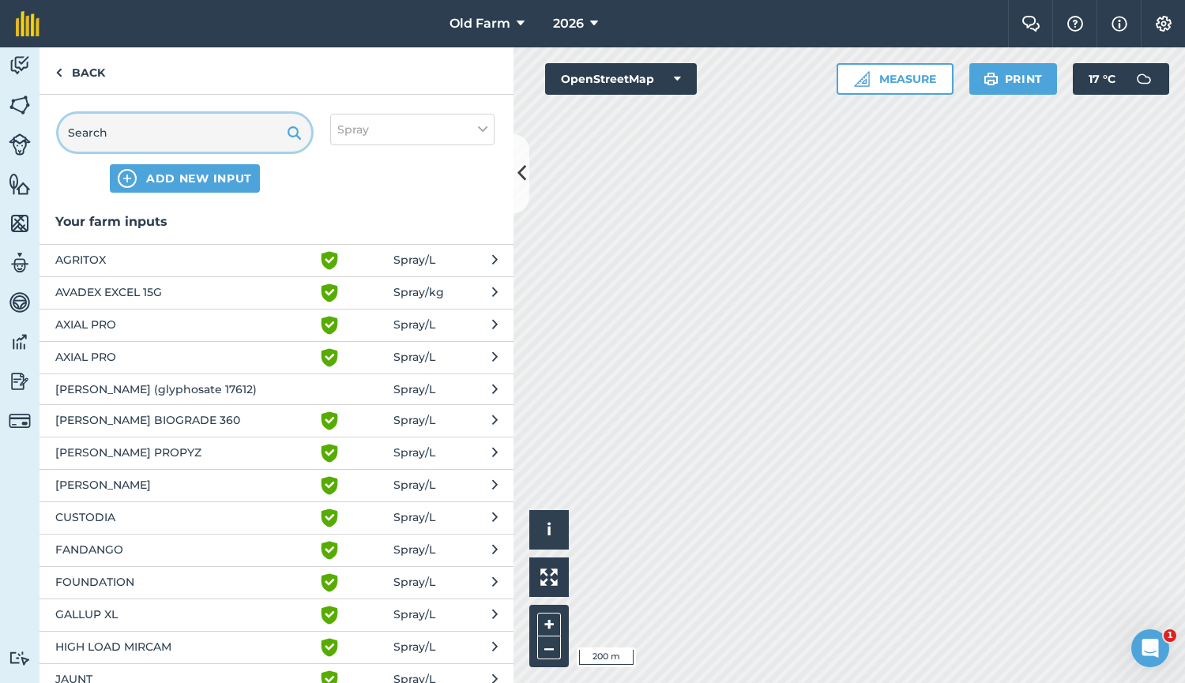
click at [216, 140] on input "text" at bounding box center [184, 133] width 253 height 38
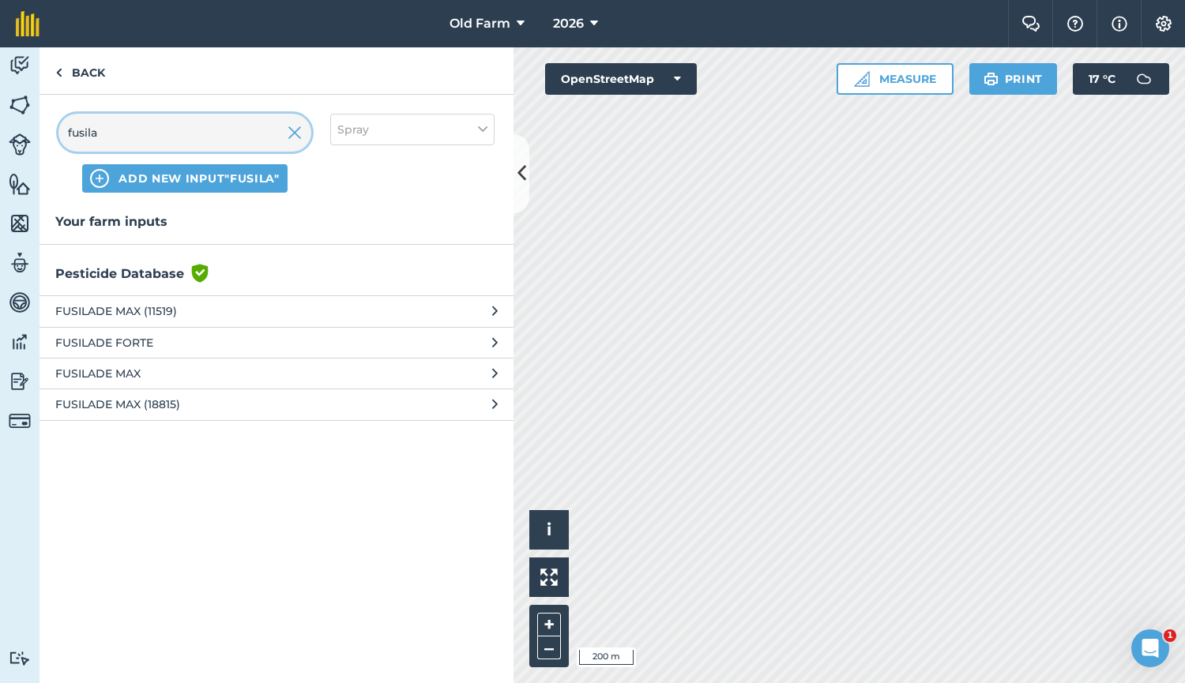
type input "fusila"
click at [250, 378] on span "FUSILADE MAX" at bounding box center [184, 373] width 258 height 17
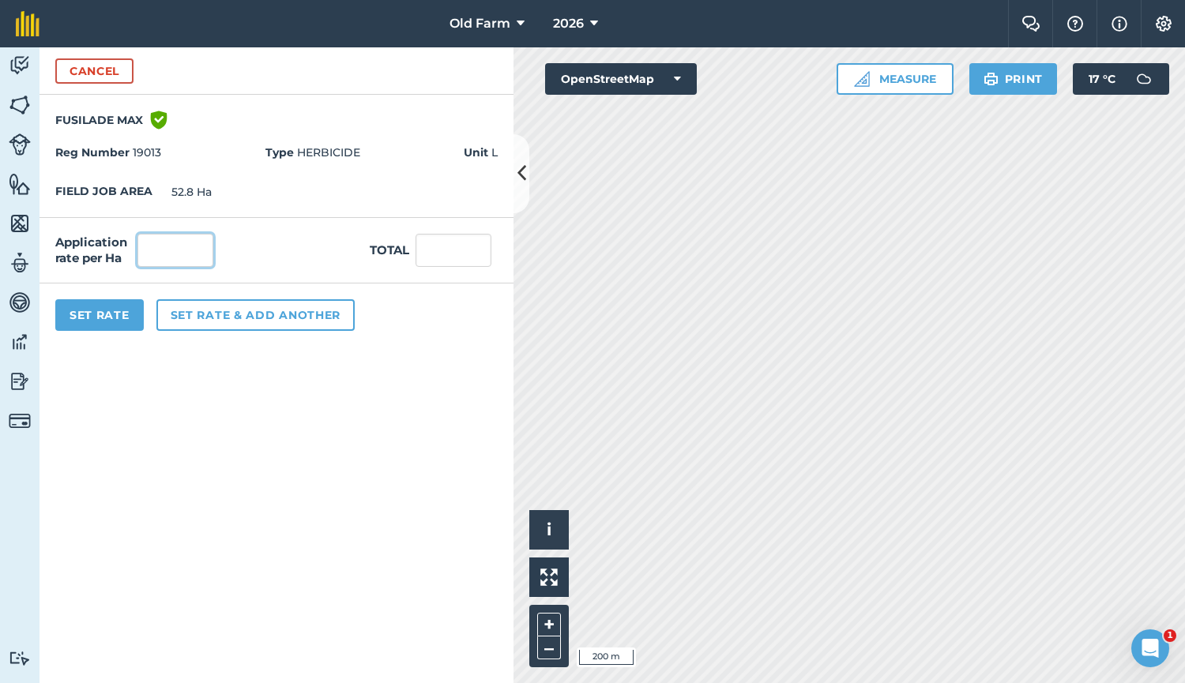
click at [202, 258] on input "text" at bounding box center [175, 250] width 76 height 33
type input "1"
type input "52.8"
click at [263, 381] on form "Cancel FUSILADE [PERSON_NAME] shield with white tick Reg Number 19013 Type HERB…" at bounding box center [276, 365] width 474 height 636
click at [292, 316] on button "Set rate & add another" at bounding box center [255, 315] width 198 height 32
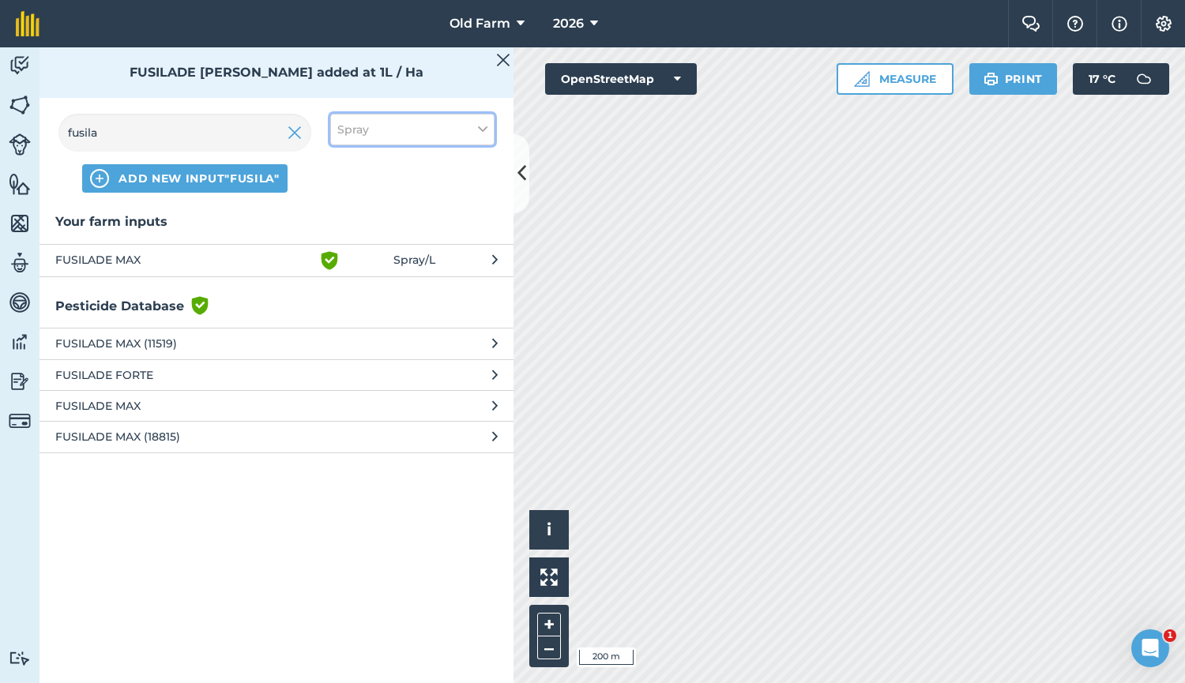
click at [388, 137] on button "Spray" at bounding box center [412, 130] width 164 height 32
click at [374, 283] on label "Other" at bounding box center [412, 280] width 150 height 17
click at [348, 283] on input "Other" at bounding box center [342, 277] width 10 height 10
checkbox input "true"
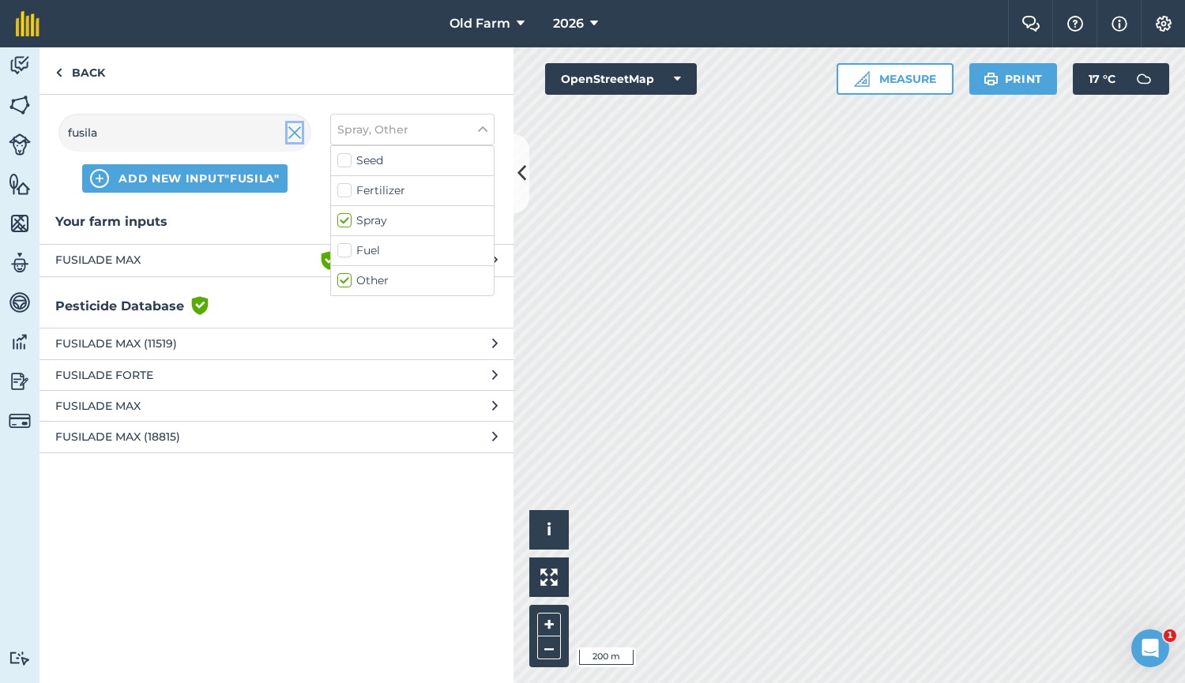
click at [297, 135] on img at bounding box center [294, 132] width 14 height 19
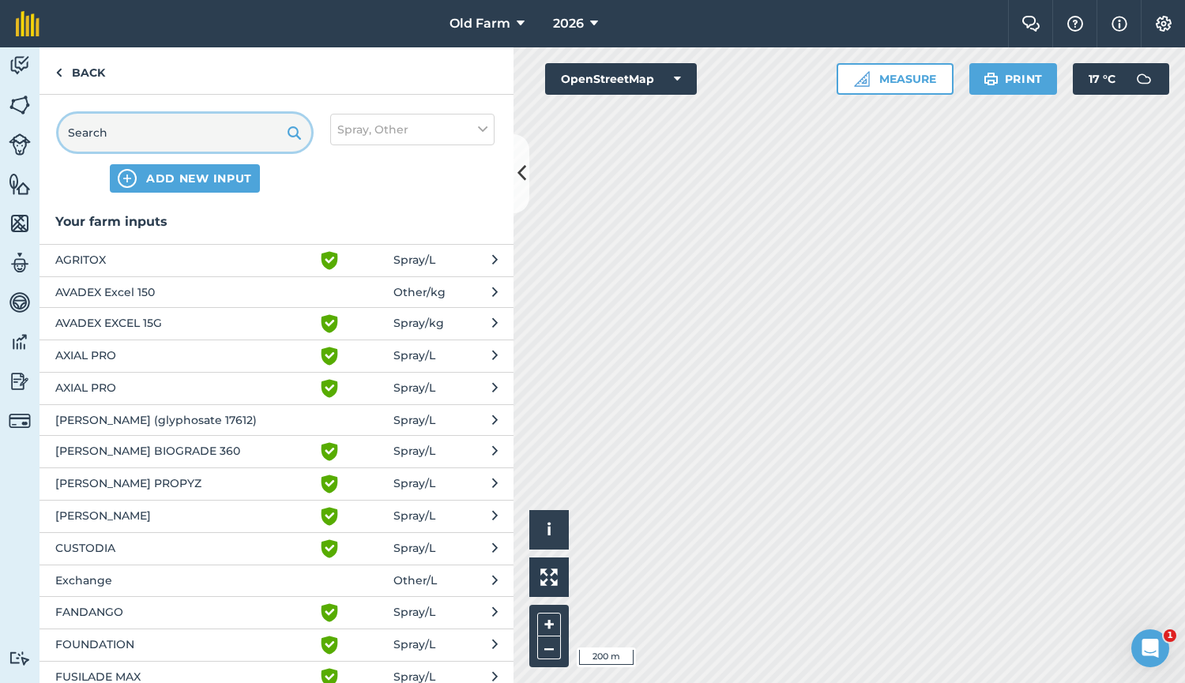
click at [230, 141] on input "text" at bounding box center [184, 133] width 253 height 38
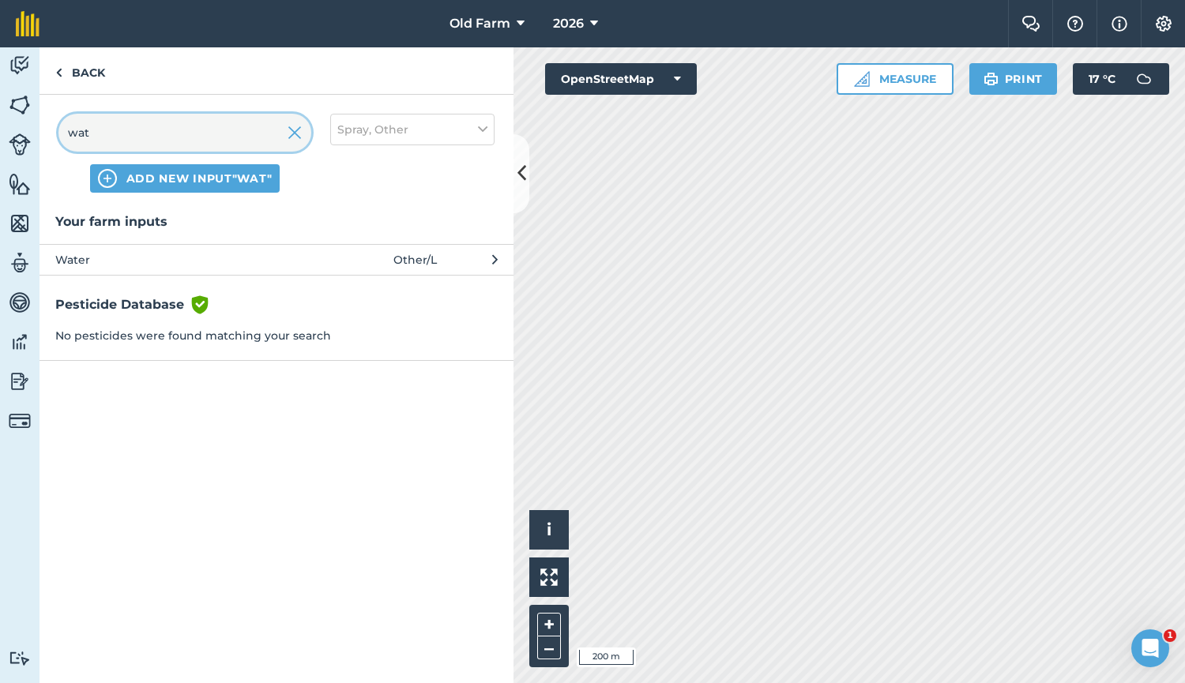
type input "wat"
click at [245, 261] on span "Water" at bounding box center [184, 259] width 258 height 17
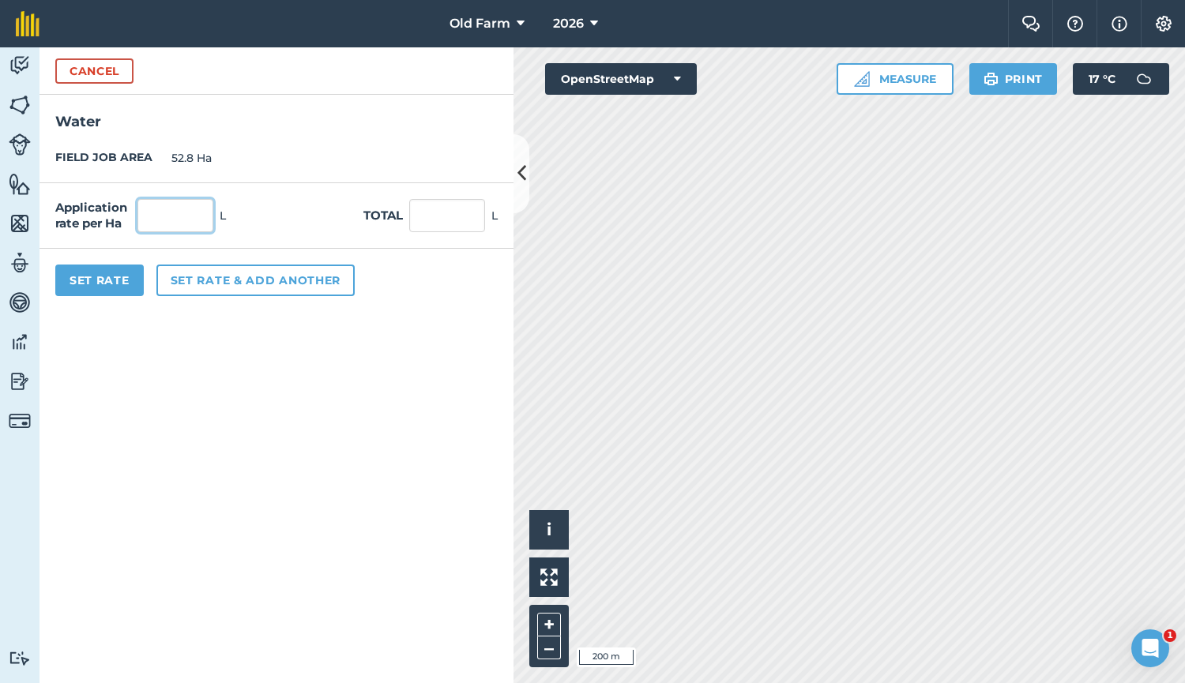
click at [177, 231] on input "text" at bounding box center [175, 215] width 76 height 33
type input "200"
type input "10,560"
click at [120, 277] on button "Set Rate" at bounding box center [99, 281] width 88 height 32
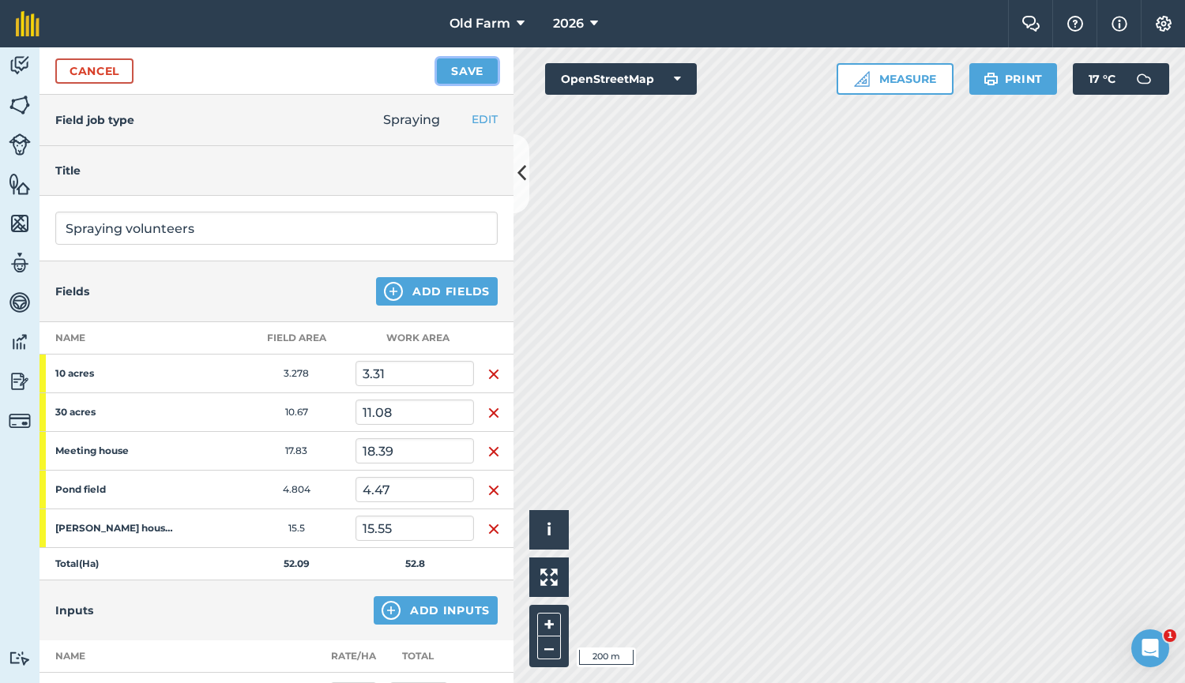
click at [462, 77] on button "Save" at bounding box center [467, 70] width 61 height 25
